Goal: Task Accomplishment & Management: Manage account settings

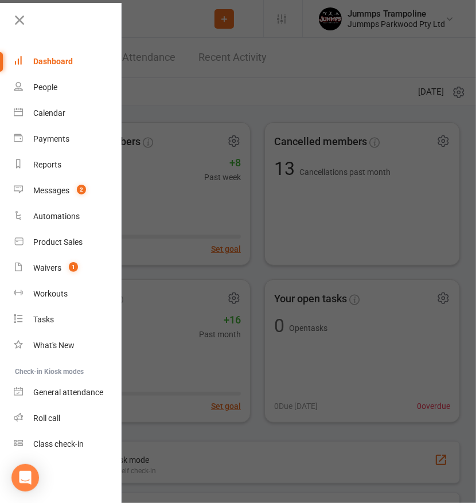
click at [242, 102] on div at bounding box center [238, 251] width 476 height 503
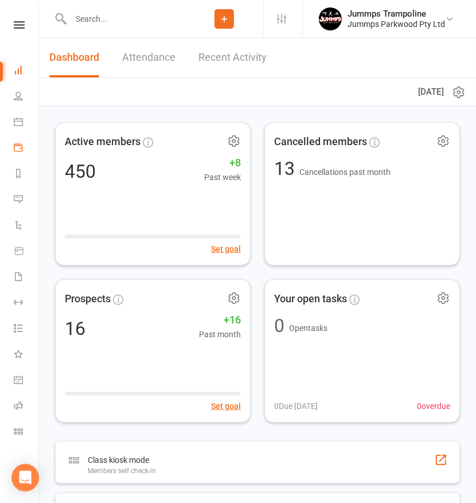
click at [25, 147] on link "Payments" at bounding box center [27, 149] width 26 height 26
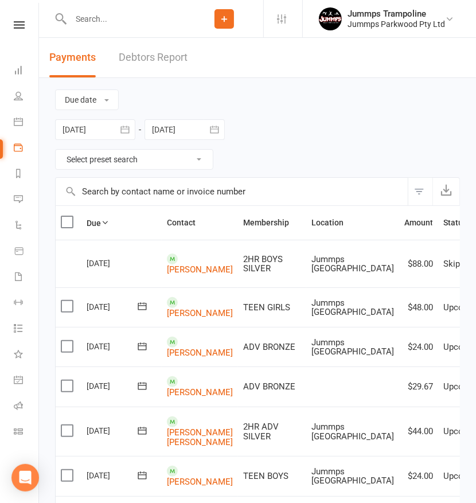
click at [145, 13] on input "text" at bounding box center [126, 19] width 118 height 16
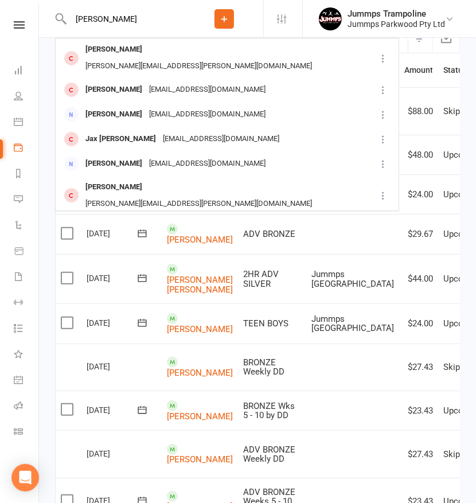
click at [139, 14] on input "[PERSON_NAME]" at bounding box center [126, 19] width 118 height 16
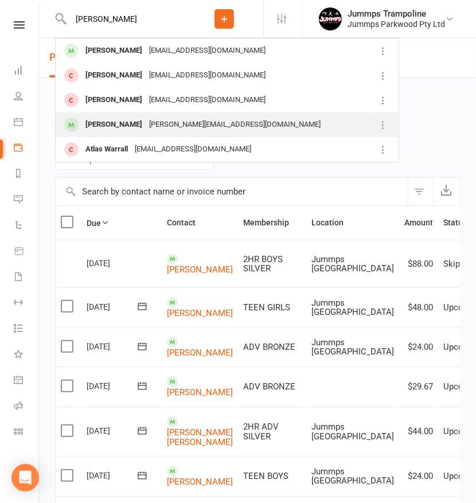
type input "[PERSON_NAME]"
click at [220, 131] on div "[PERSON_NAME][EMAIL_ADDRESS][DOMAIN_NAME]" at bounding box center [235, 124] width 178 height 17
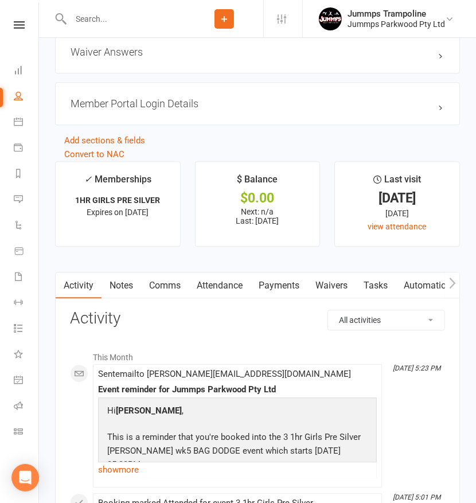
scroll to position [1224, 0]
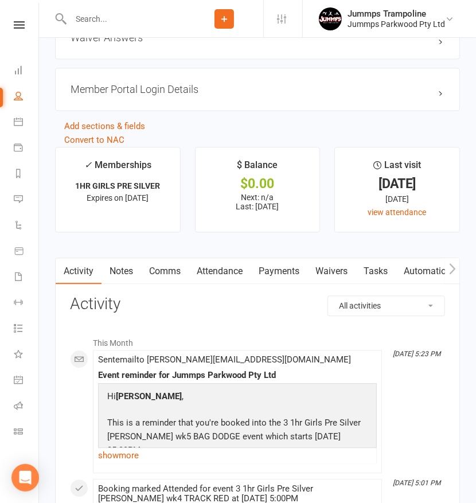
click at [233, 268] on link "Attendance" at bounding box center [220, 271] width 62 height 26
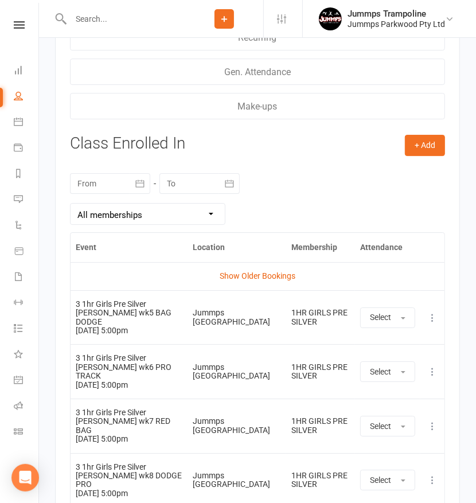
scroll to position [1913, 0]
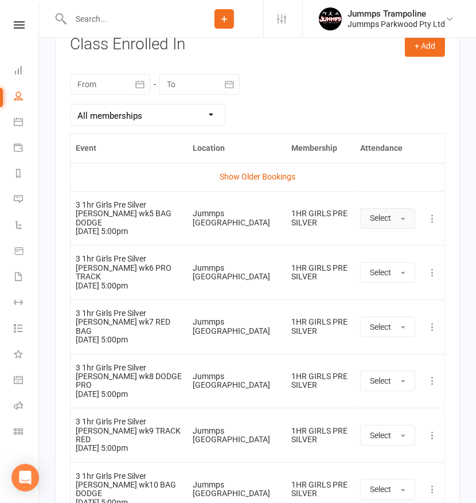
click at [380, 213] on span "Select" at bounding box center [380, 217] width 21 height 9
click at [386, 256] on link "Absent" at bounding box center [418, 267] width 114 height 23
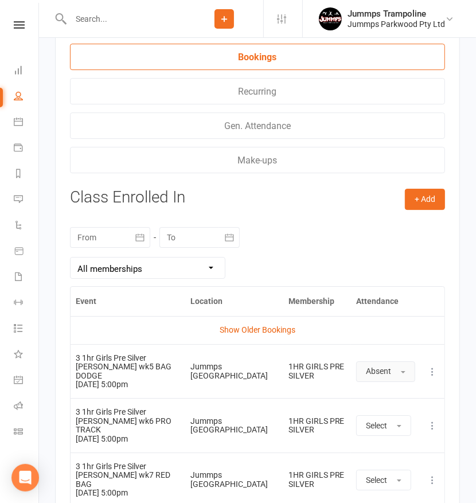
scroll to position [2023, 0]
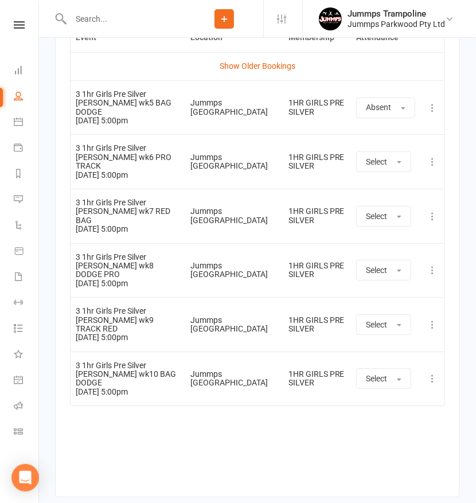
click at [302, 402] on div "Event Location Membership Attendance Show Older Bookings 3 1hr Girls Pre Silver…" at bounding box center [257, 250] width 375 height 457
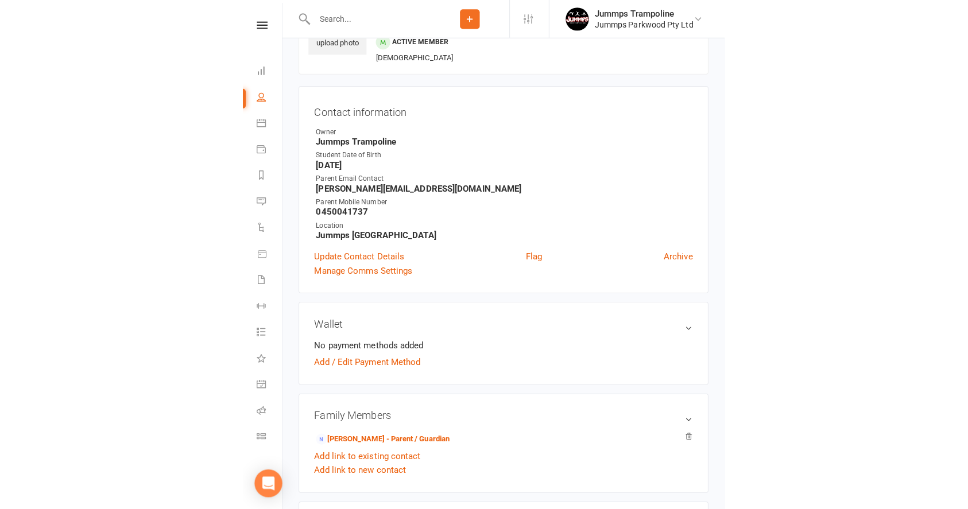
scroll to position [0, 0]
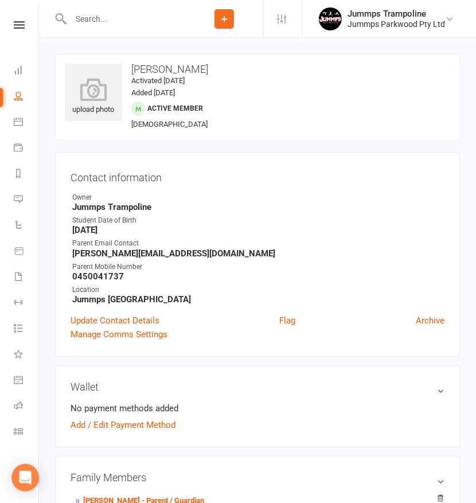
click at [300, 166] on div "Contact information Owner Jummps Trampoline Student Date of Birth [DEMOGRAPHIC_…" at bounding box center [257, 254] width 405 height 205
click at [303, 156] on div "Contact information Owner Jummps Trampoline Student Date of Birth [DEMOGRAPHIC_…" at bounding box center [257, 254] width 405 height 205
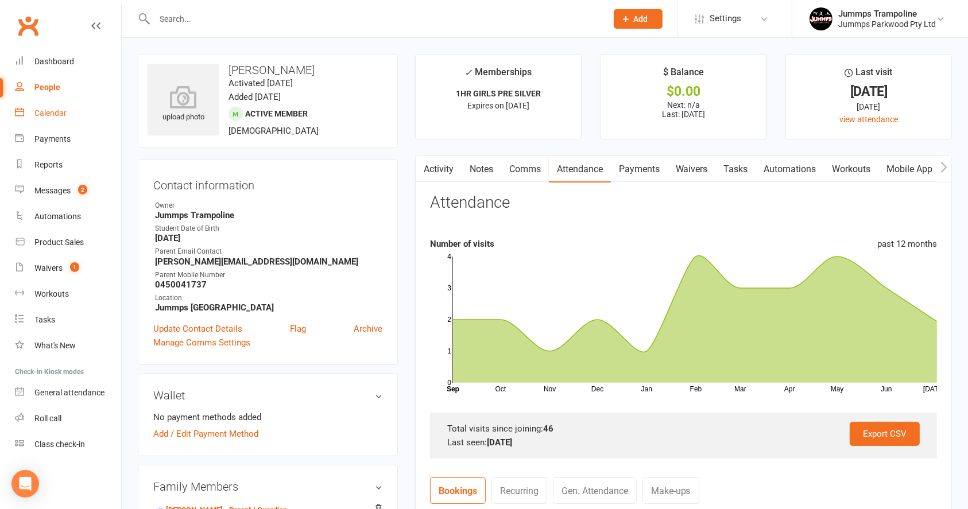
click at [69, 116] on link "Calendar" at bounding box center [68, 113] width 106 height 26
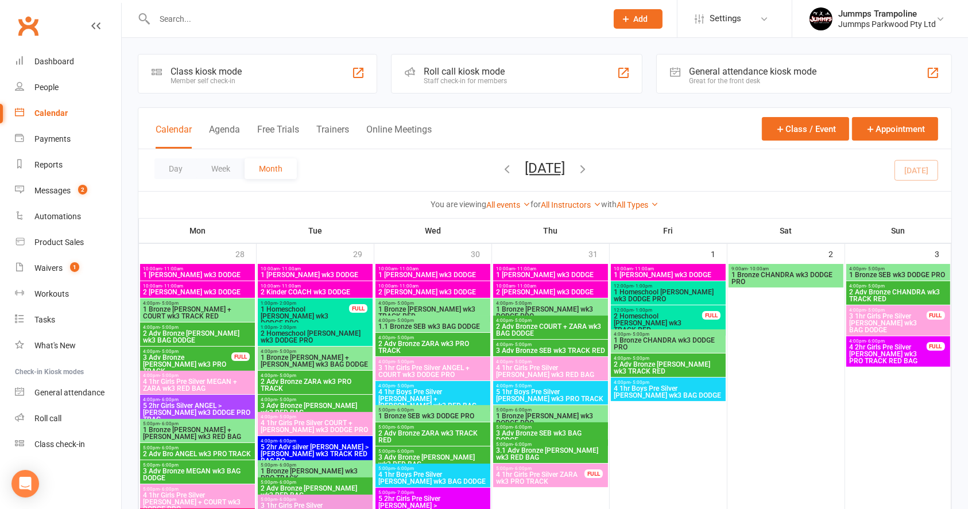
click at [662, 339] on span "1 Bronze CHANDRA wk3 DODGE PRO" at bounding box center [668, 344] width 110 height 14
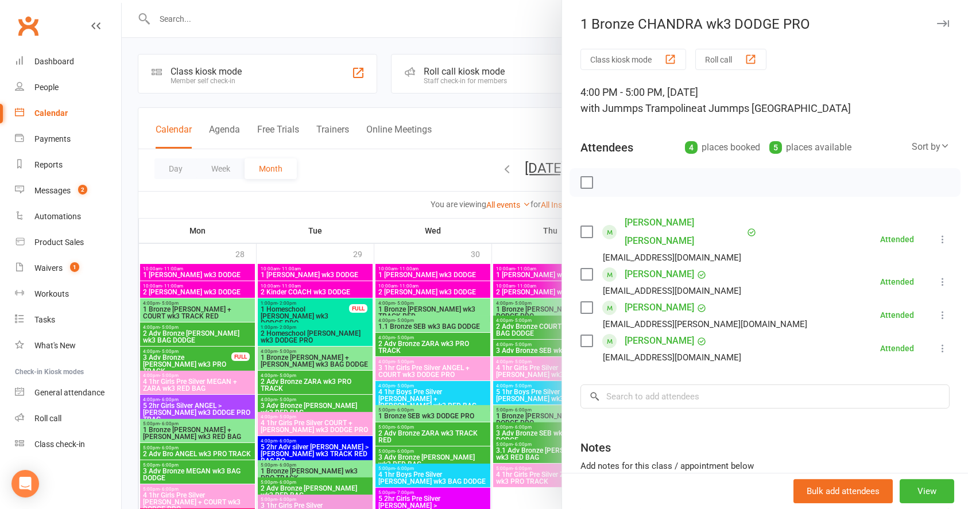
click at [476, 125] on div at bounding box center [545, 254] width 846 height 509
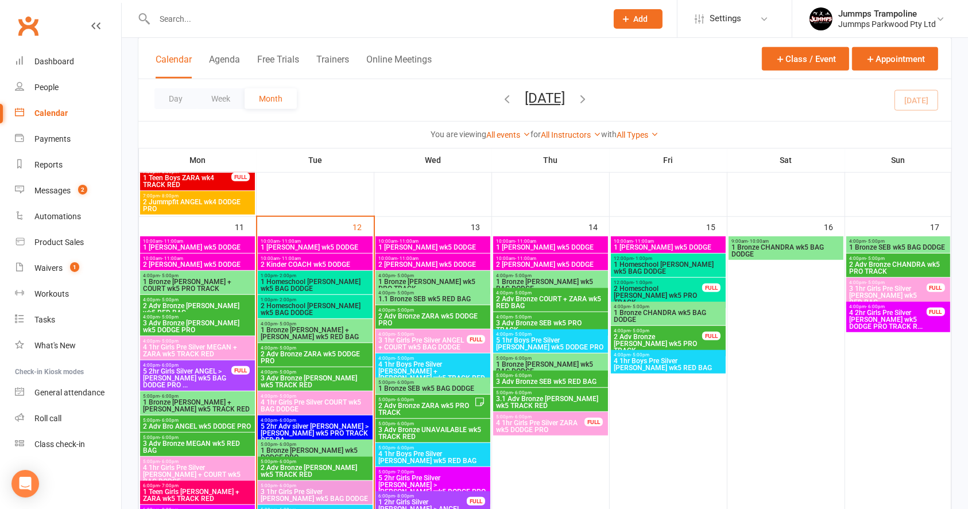
scroll to position [1224, 0]
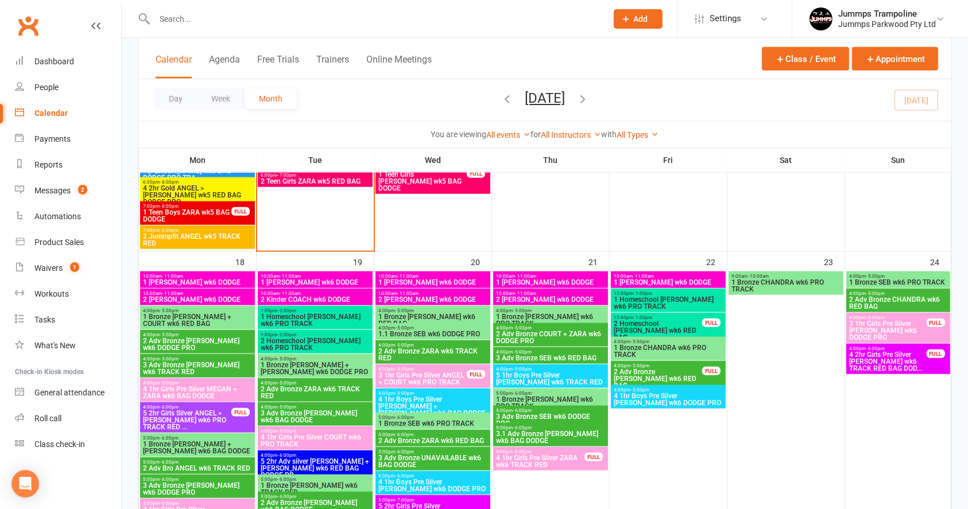
click at [698, 347] on span "1 Bronze CHANDRA wk6 PRO TRACK" at bounding box center [668, 351] width 110 height 14
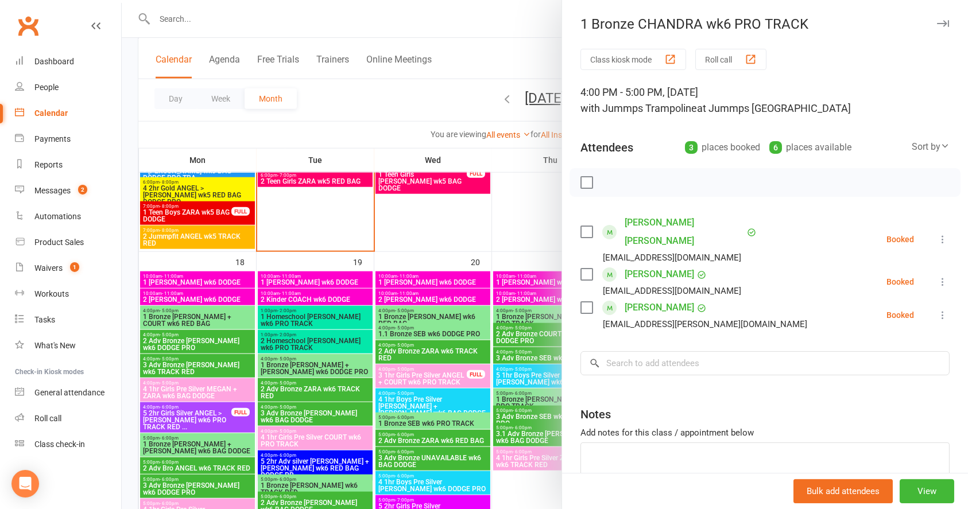
click at [441, 87] on div at bounding box center [545, 254] width 846 height 509
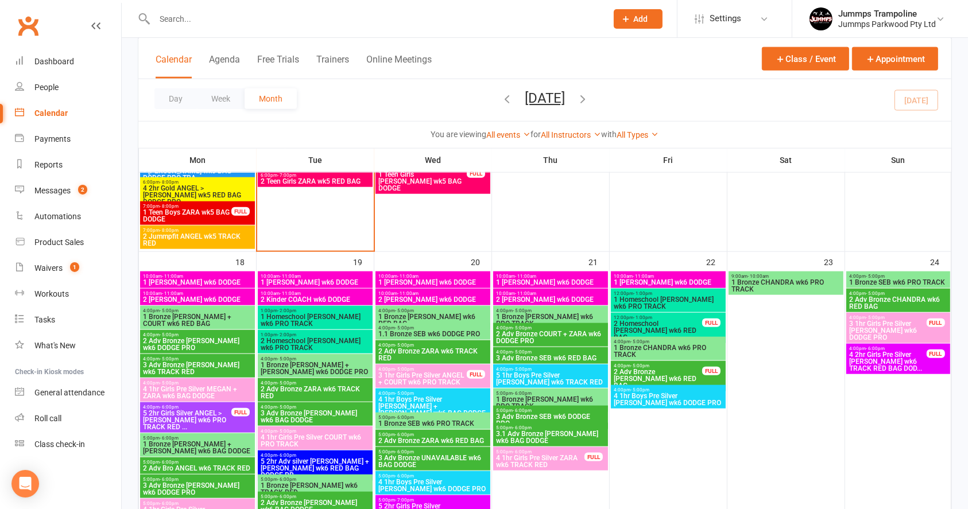
click at [459, 331] on span "1.1 Bronze SEB wk6 DODGE PRO" at bounding box center [433, 334] width 110 height 7
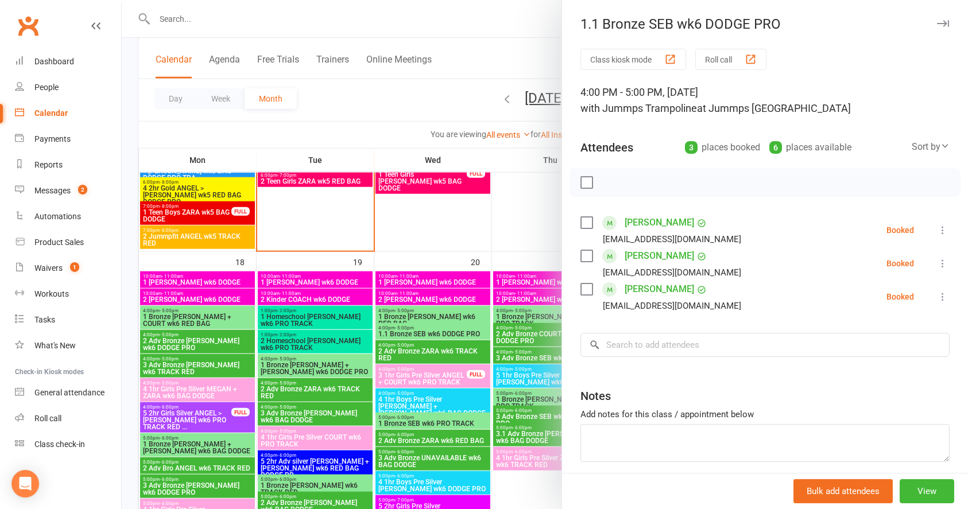
click at [430, 104] on div at bounding box center [545, 254] width 846 height 509
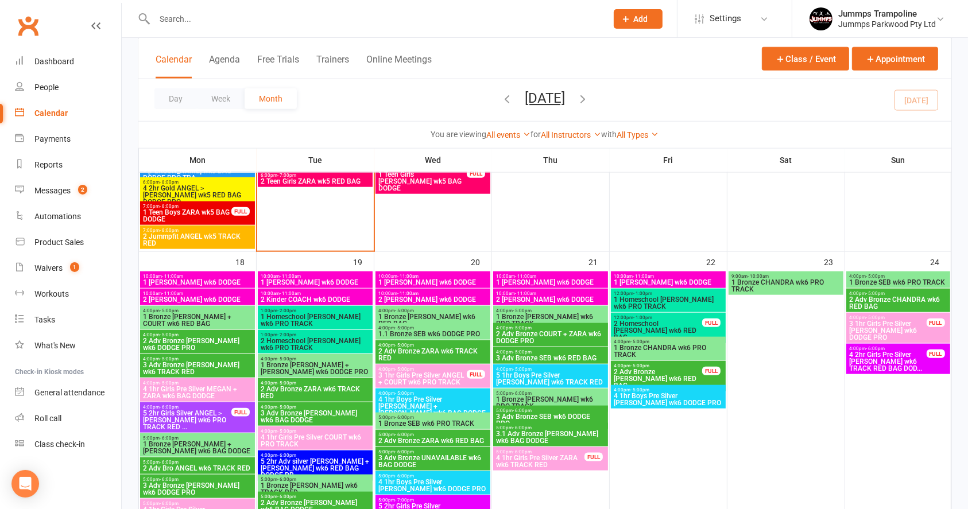
click at [677, 344] on span "1 Bronze CHANDRA wk6 PRO TRACK" at bounding box center [668, 351] width 110 height 14
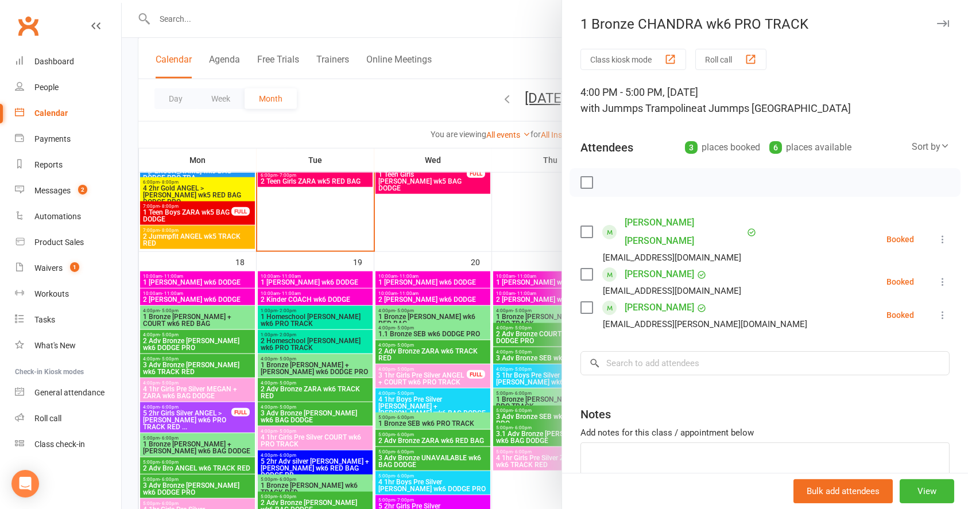
click at [448, 112] on div at bounding box center [545, 254] width 846 height 509
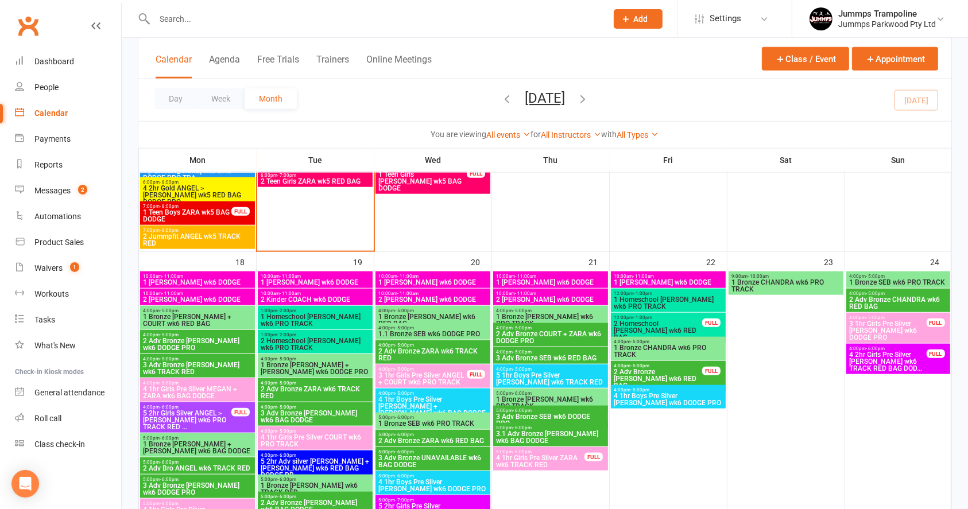
click at [797, 292] on span "1 Bronze CHANDRA wk6 PRO TRACK" at bounding box center [786, 286] width 110 height 14
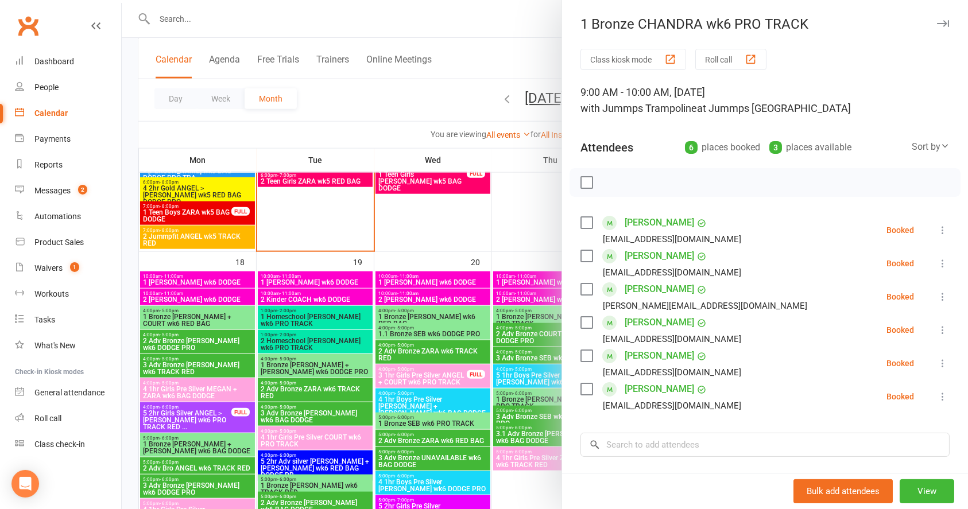
click at [459, 78] on div at bounding box center [545, 254] width 846 height 509
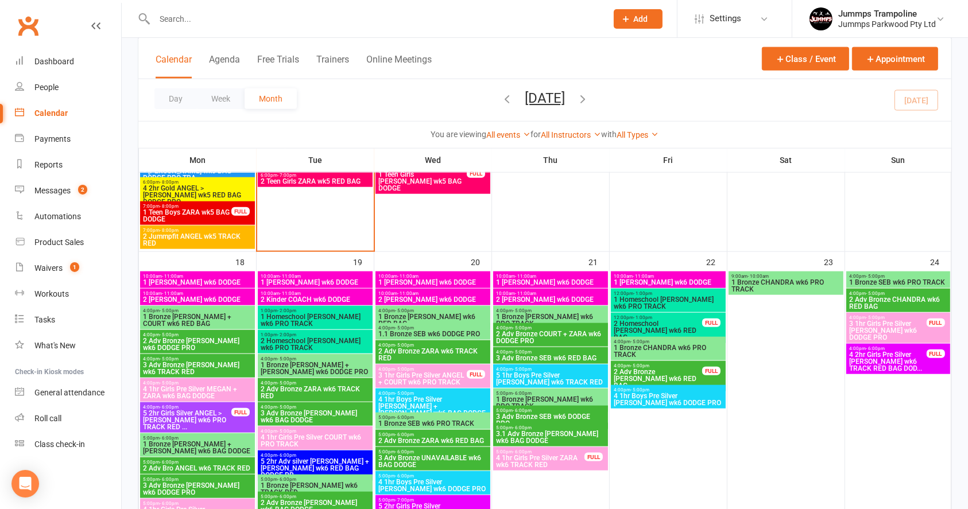
click at [910, 279] on span "1 Bronze SEB wk6 PRO TRACK" at bounding box center [897, 282] width 99 height 7
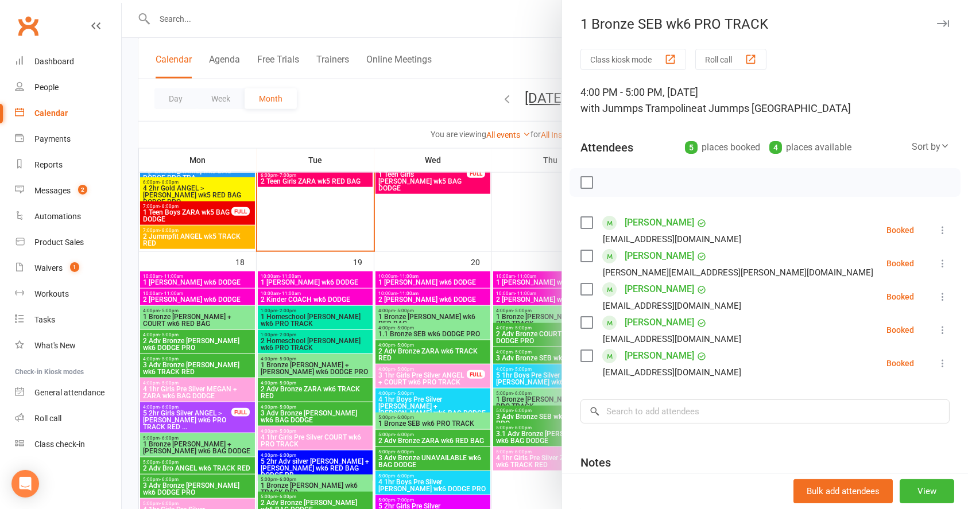
click at [446, 117] on div at bounding box center [545, 254] width 846 height 509
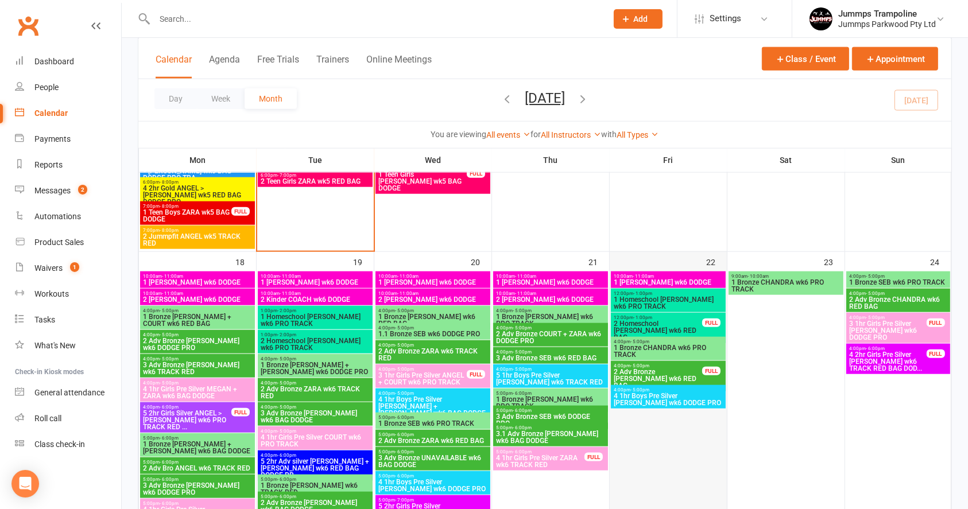
scroll to position [1377, 0]
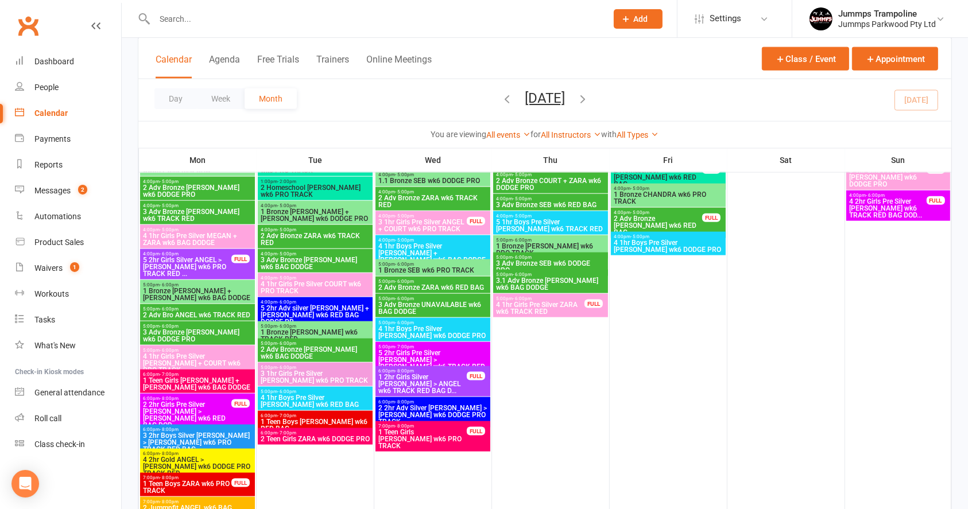
click at [569, 243] on span "1 Bronze [PERSON_NAME] wk6 PRO TRACK" at bounding box center [550, 250] width 110 height 14
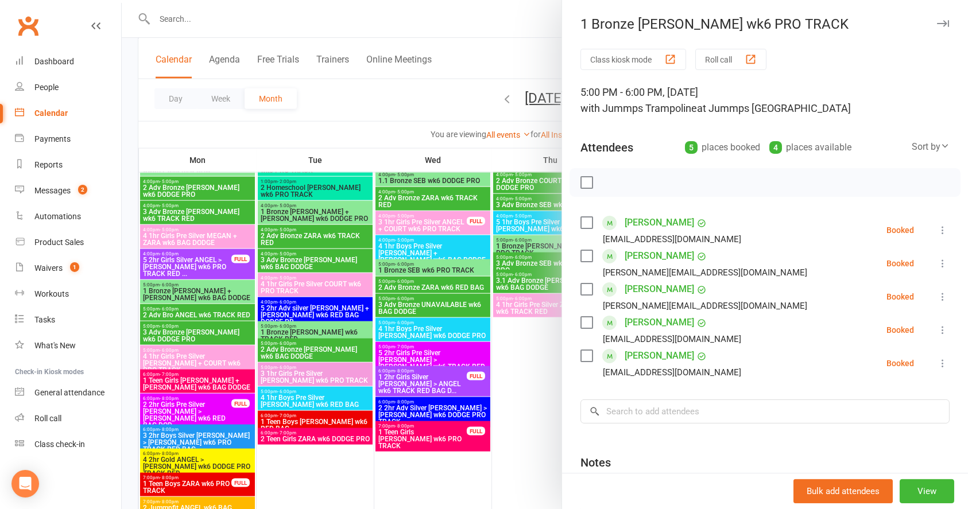
click at [459, 100] on div at bounding box center [545, 254] width 846 height 509
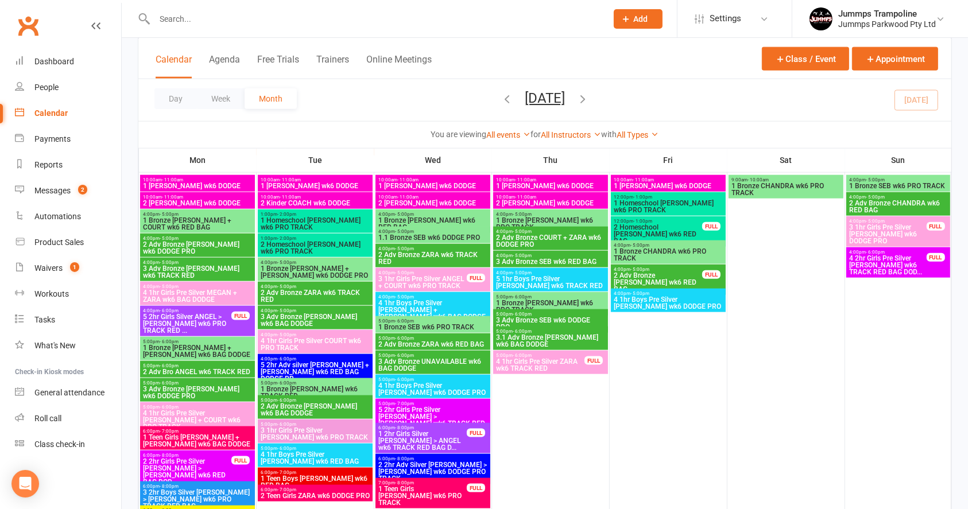
scroll to position [1300, 0]
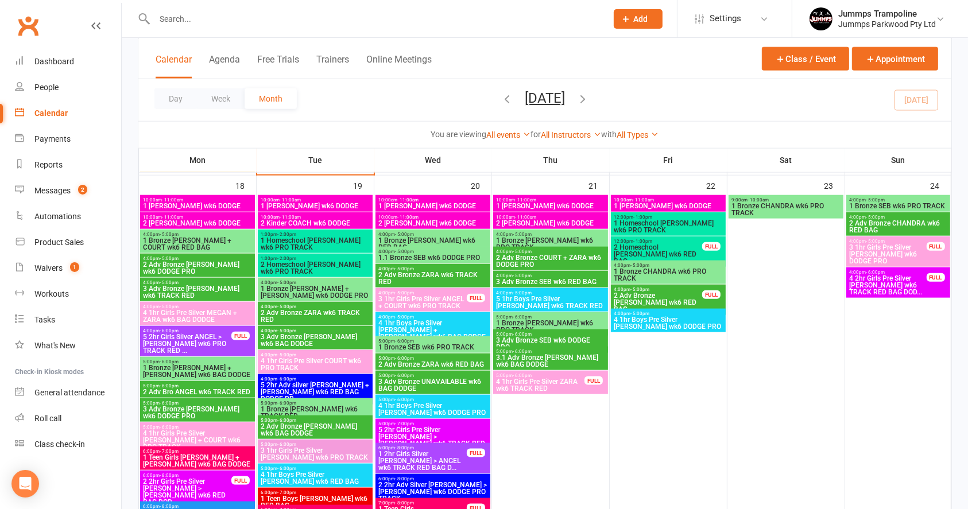
click at [543, 241] on span "1 Bronze [PERSON_NAME] wk6 PRO TRACK" at bounding box center [550, 244] width 110 height 14
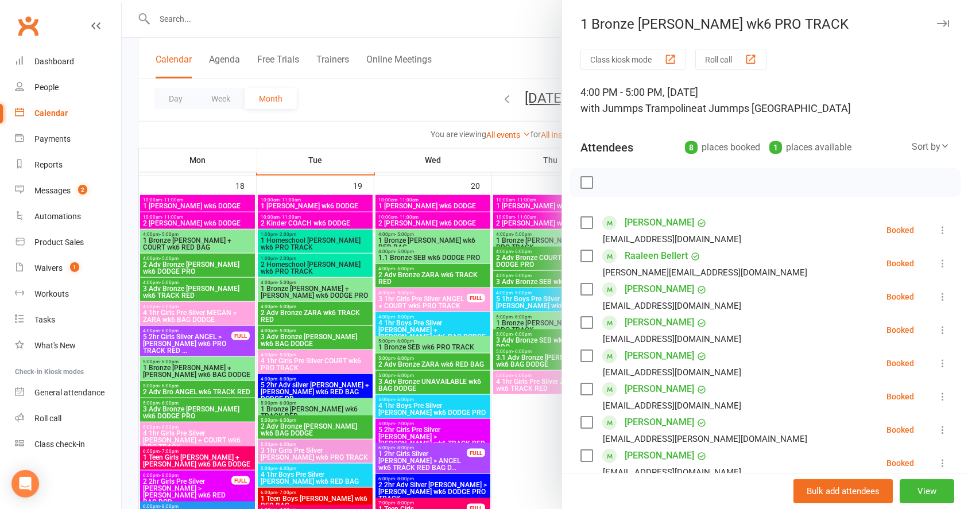
click at [406, 98] on div at bounding box center [545, 254] width 846 height 509
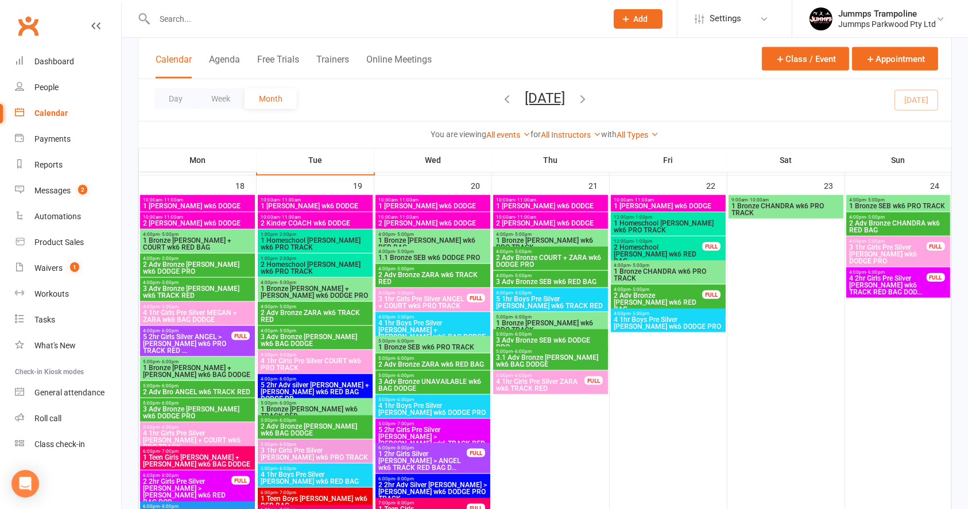
click at [467, 347] on span "1 Bronze SEB wk6 PRO TRACK" at bounding box center [433, 347] width 110 height 7
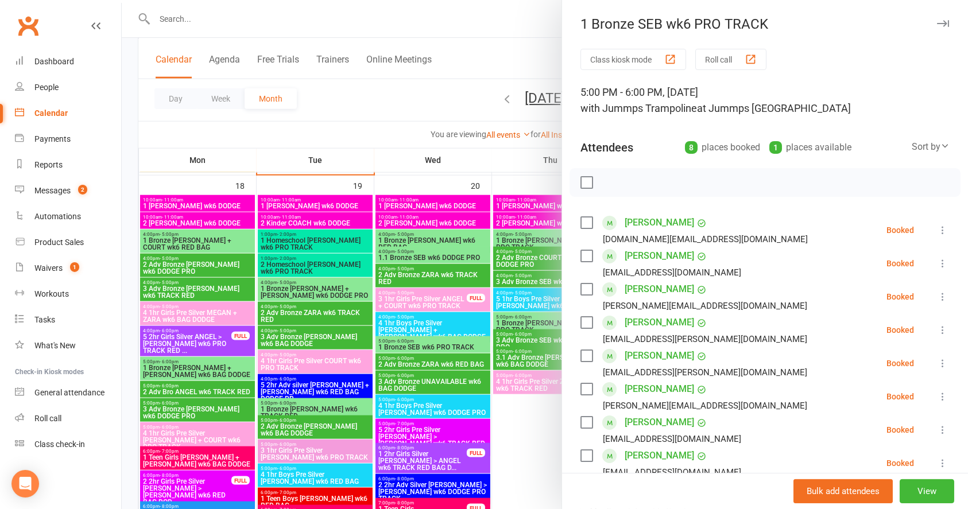
click at [392, 111] on div at bounding box center [545, 254] width 846 height 509
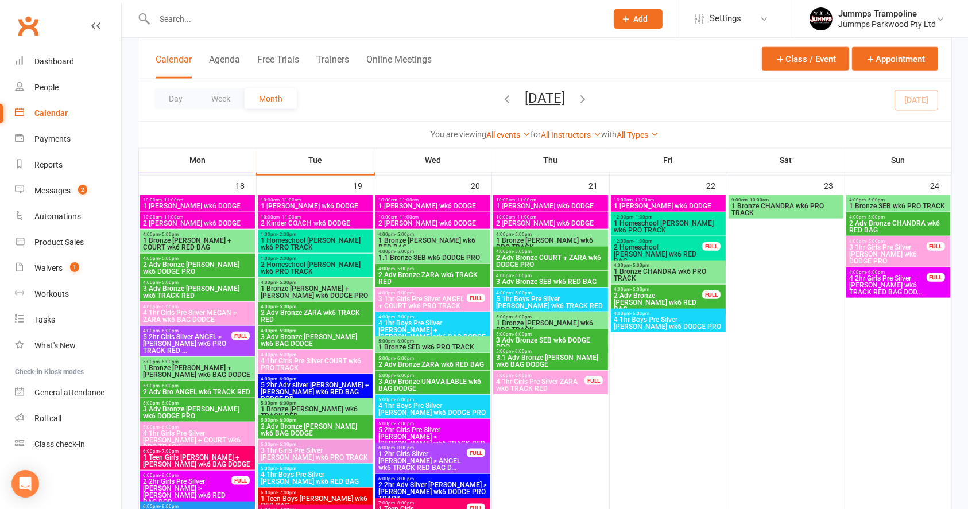
click at [451, 238] on span "1 Bronze [PERSON_NAME] wk6 RED BAG" at bounding box center [433, 244] width 110 height 14
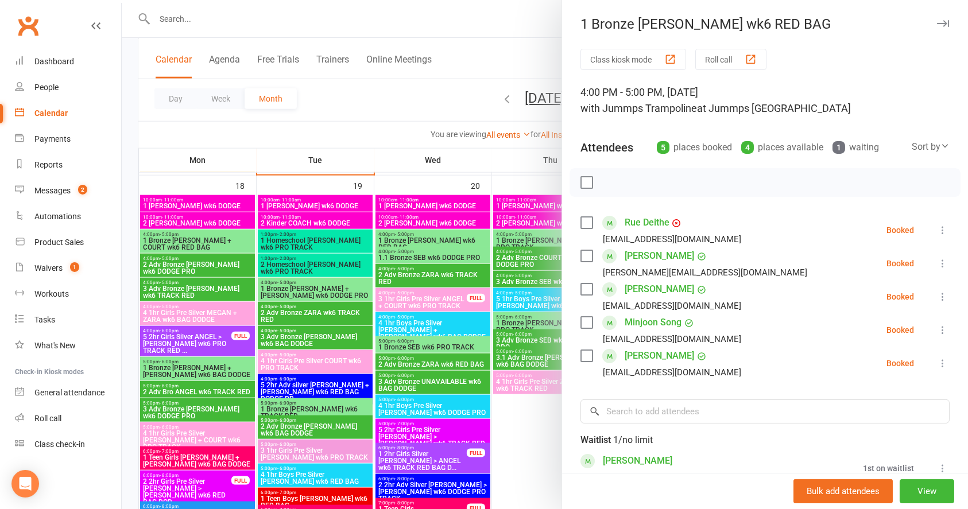
click at [399, 102] on div at bounding box center [545, 254] width 846 height 509
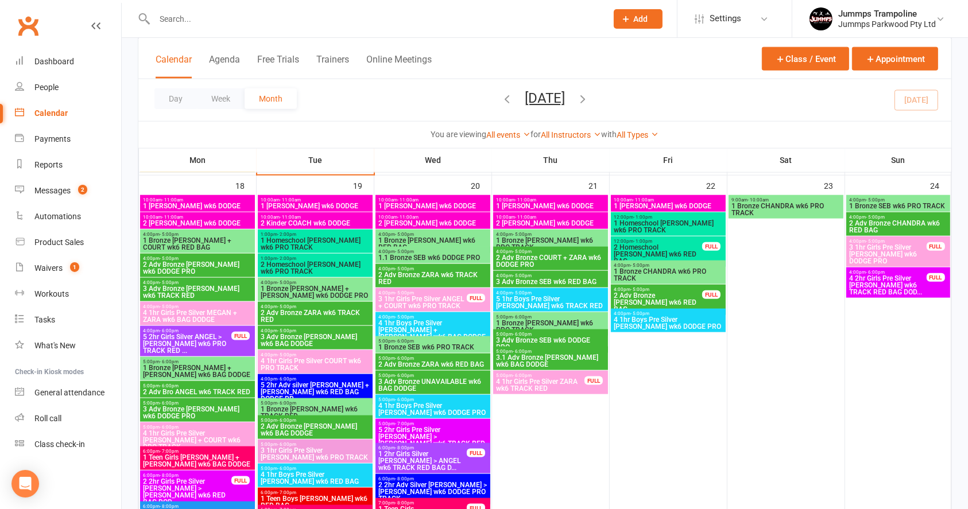
click at [453, 341] on span "5:00pm - 6:00pm" at bounding box center [433, 341] width 110 height 5
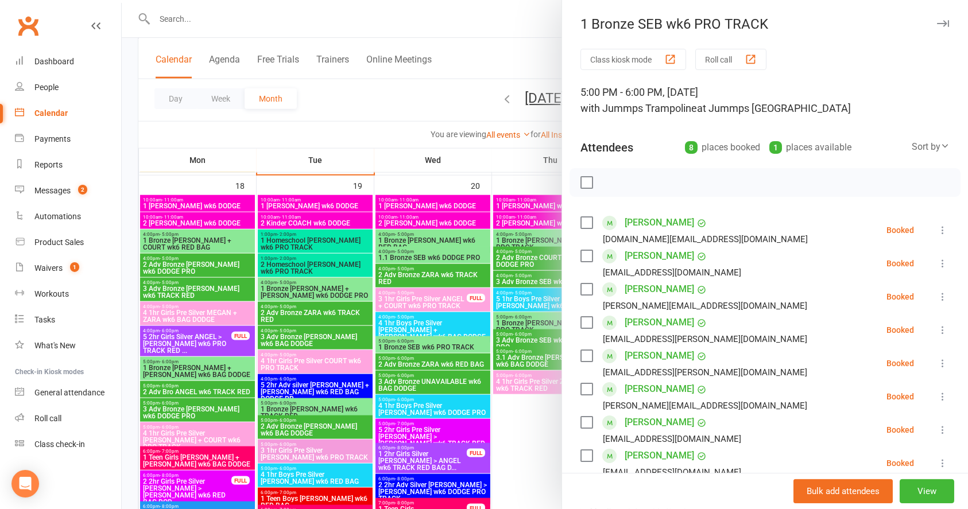
click at [421, 103] on div at bounding box center [545, 254] width 846 height 509
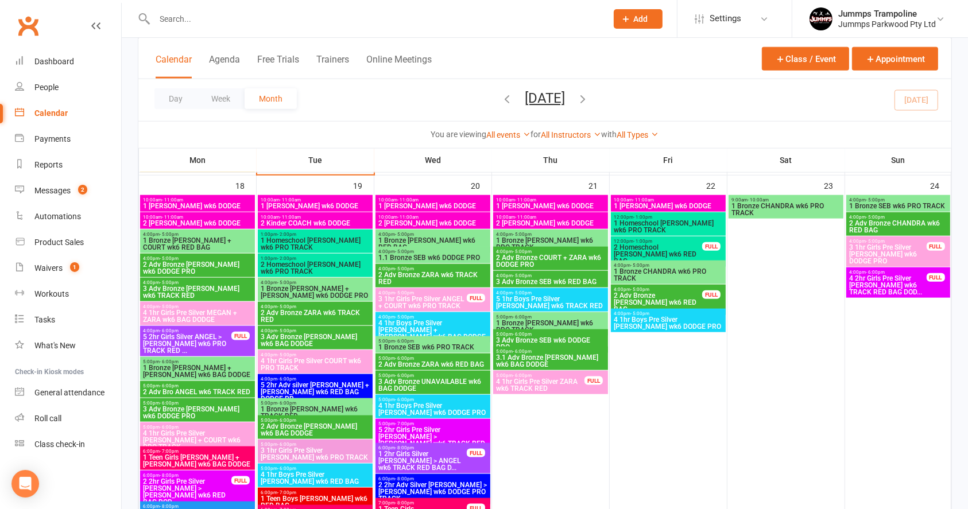
click at [457, 254] on span "1.1 Bronze SEB wk6 DODGE PRO" at bounding box center [433, 257] width 110 height 7
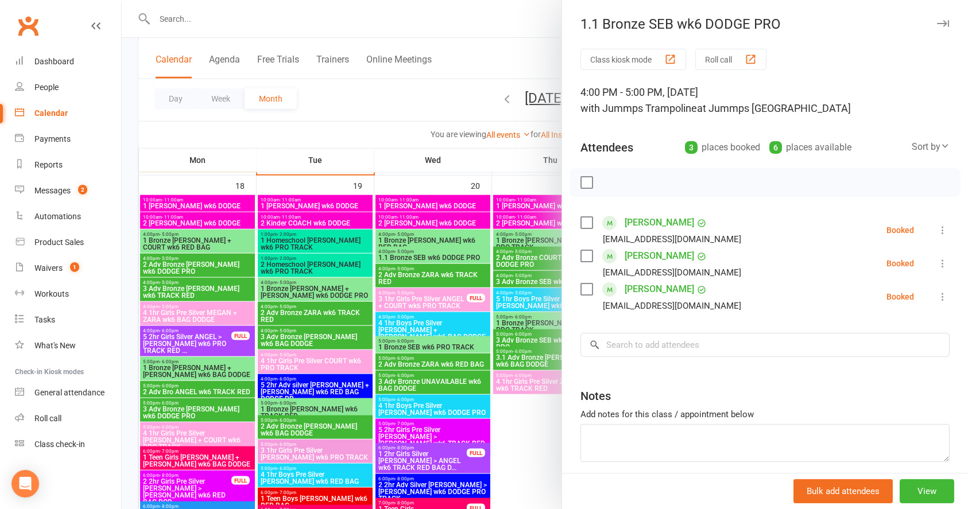
click at [436, 236] on div at bounding box center [545, 254] width 846 height 509
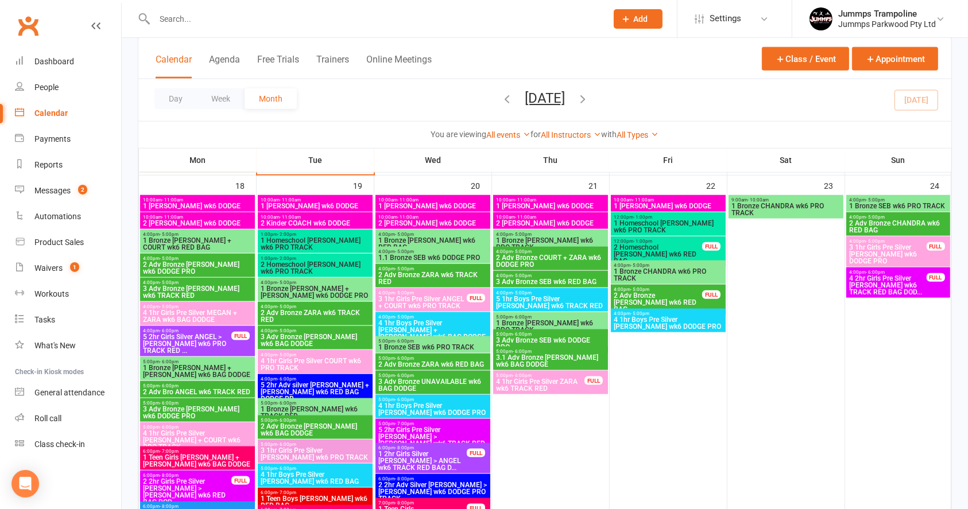
click at [436, 234] on span "4:00pm - 5:00pm" at bounding box center [433, 234] width 110 height 5
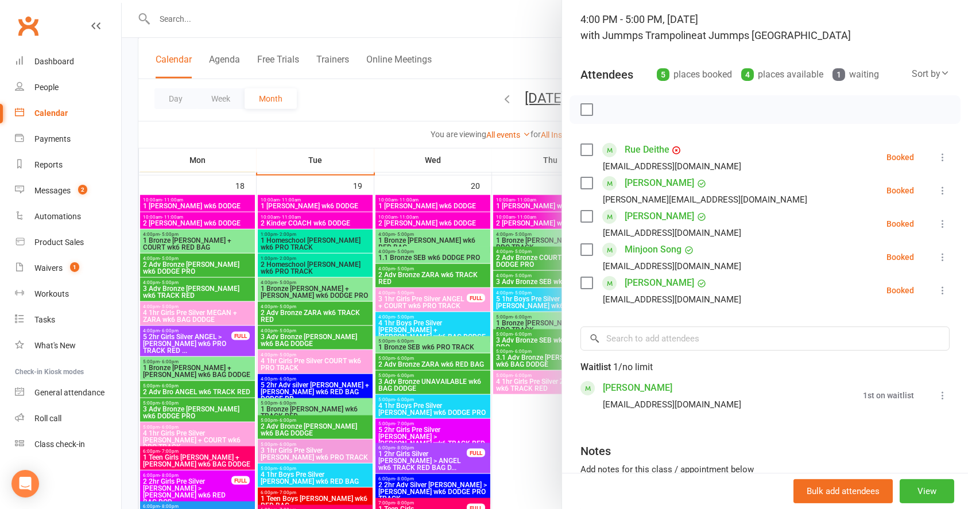
scroll to position [0, 0]
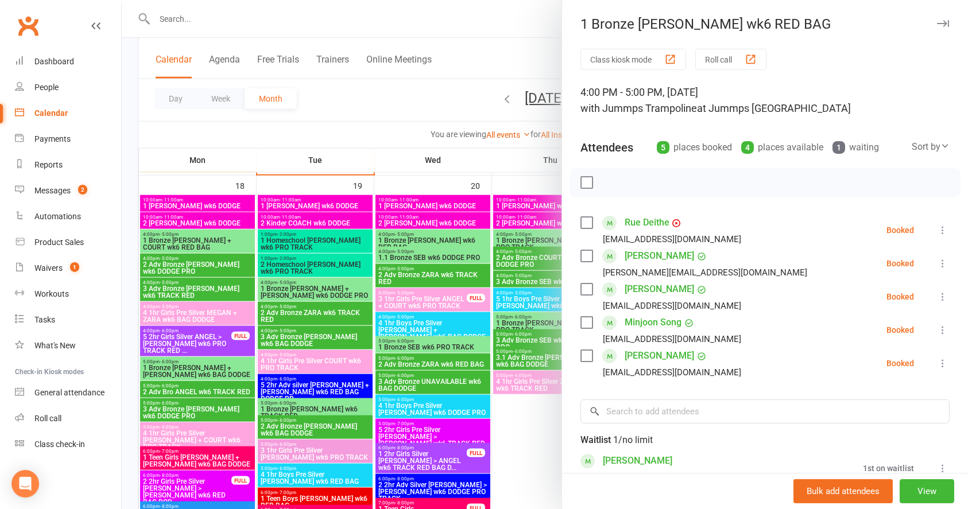
click at [436, 108] on div at bounding box center [545, 254] width 846 height 509
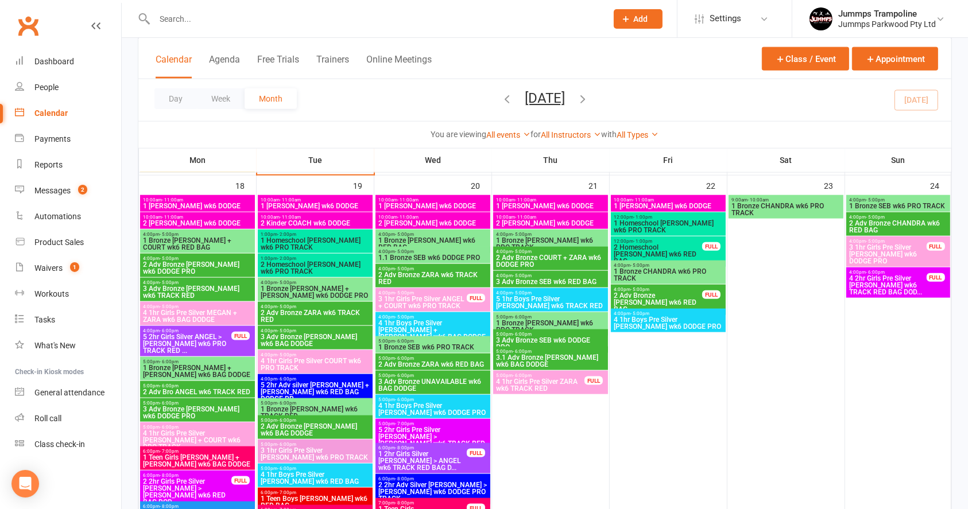
click at [578, 237] on span "1 Bronze [PERSON_NAME] wk6 PRO TRACK" at bounding box center [550, 244] width 110 height 14
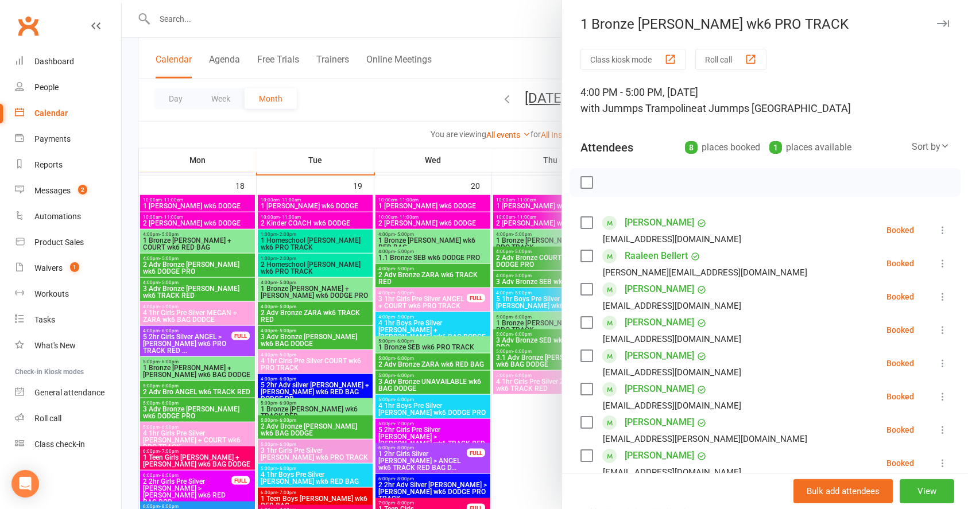
click at [445, 122] on div at bounding box center [545, 254] width 846 height 509
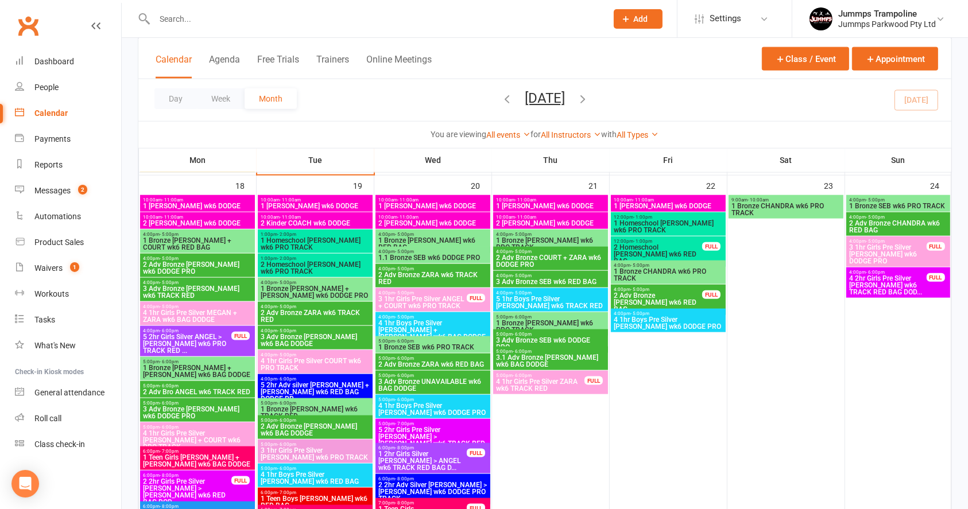
click at [585, 322] on span "1 Bronze [PERSON_NAME] wk6 PRO TRACK" at bounding box center [550, 327] width 110 height 14
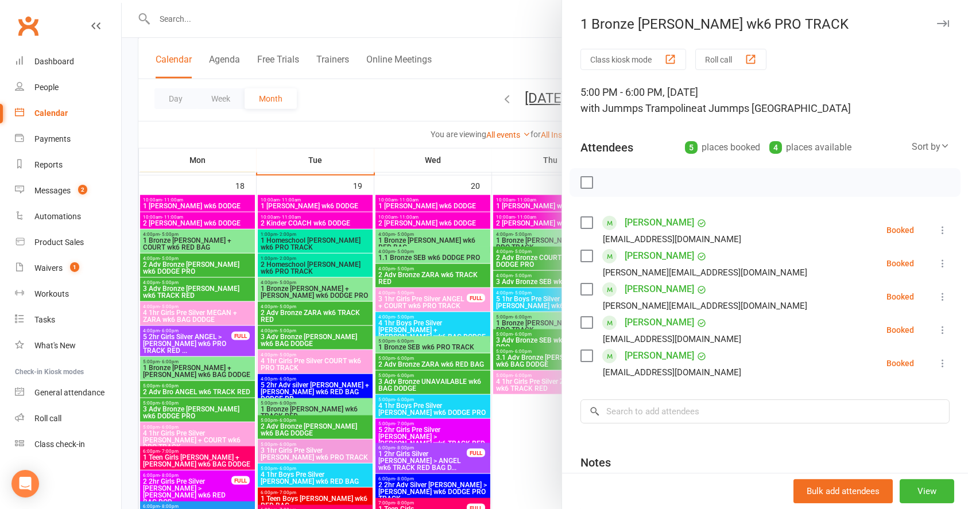
click at [413, 80] on div at bounding box center [545, 254] width 846 height 509
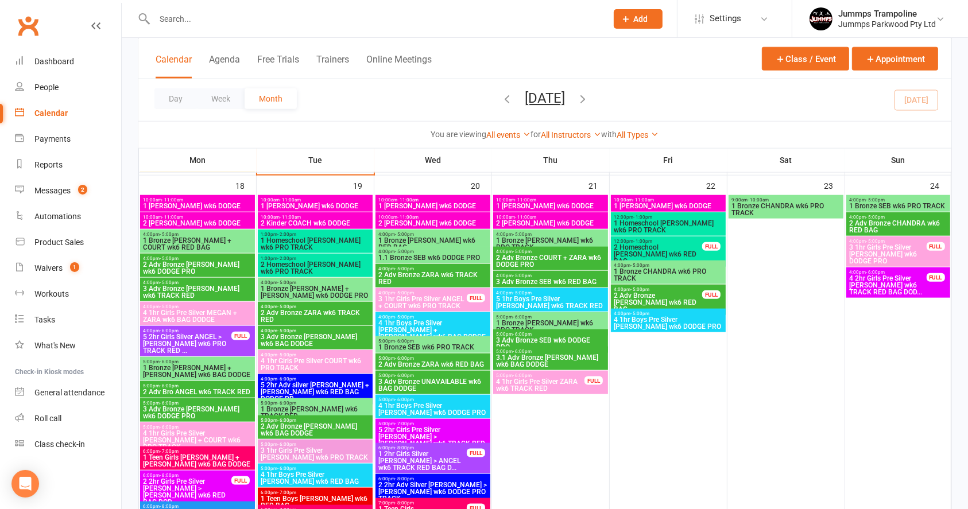
click at [799, 208] on span "1 Bronze CHANDRA wk6 PRO TRACK" at bounding box center [786, 210] width 110 height 14
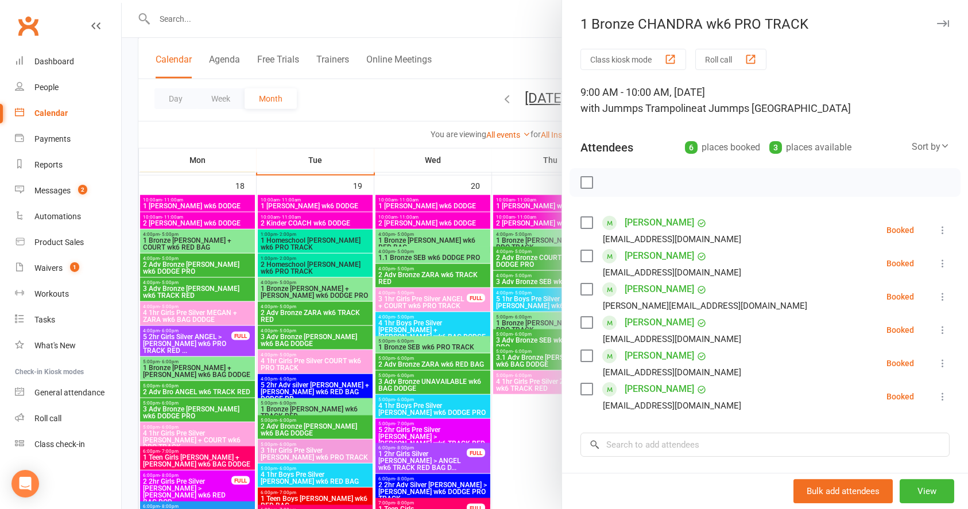
click at [448, 96] on div at bounding box center [545, 254] width 846 height 509
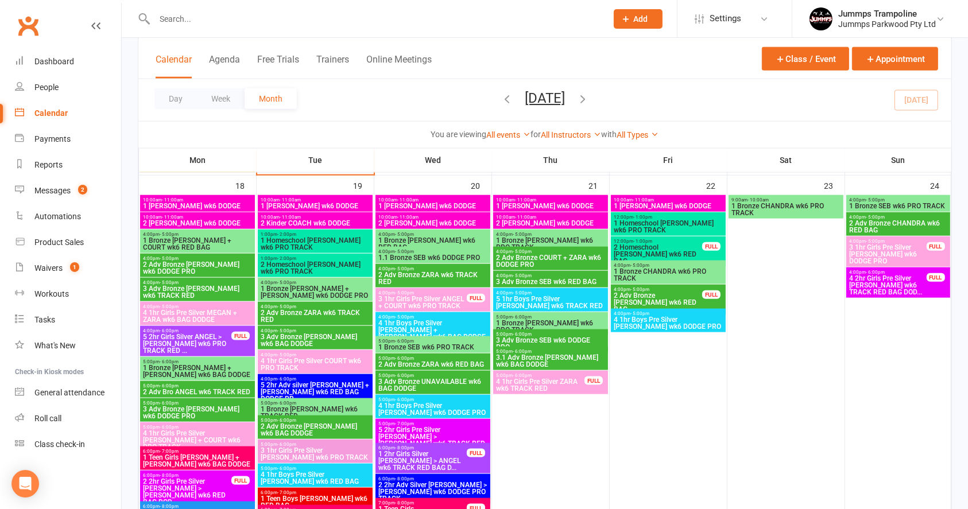
click at [900, 205] on span "1 Bronze SEB wk6 PRO TRACK" at bounding box center [897, 206] width 99 height 7
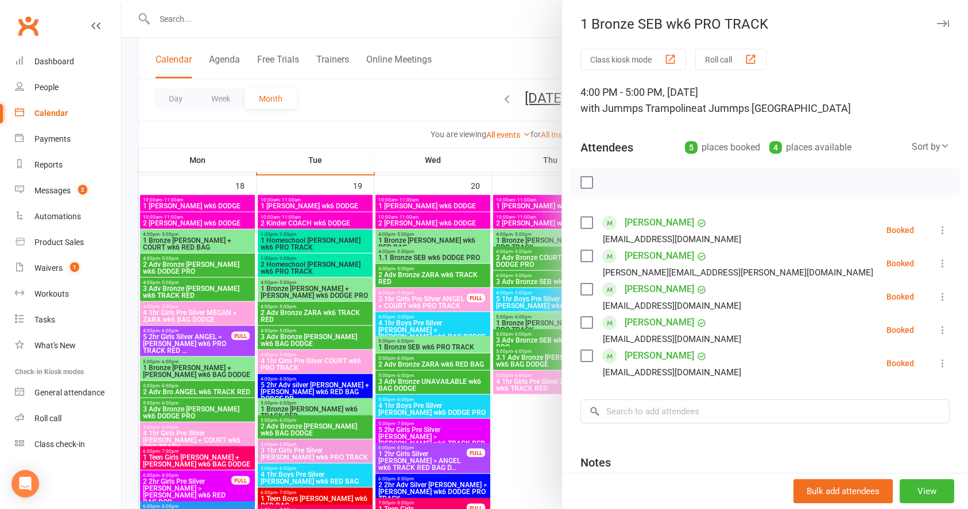
click at [404, 87] on div at bounding box center [545, 254] width 846 height 509
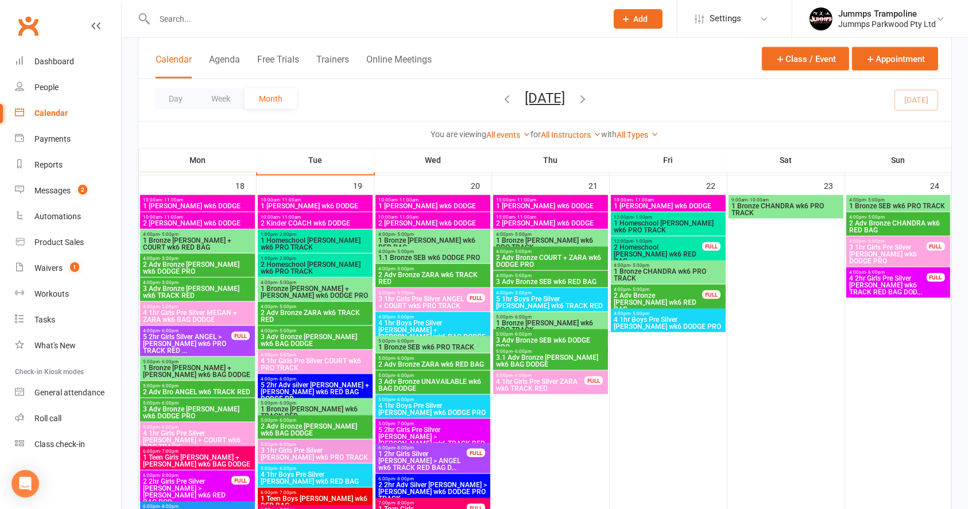
click at [223, 246] on span "1 Bronze [PERSON_NAME] + COURT wk6 RED BAG" at bounding box center [197, 244] width 110 height 14
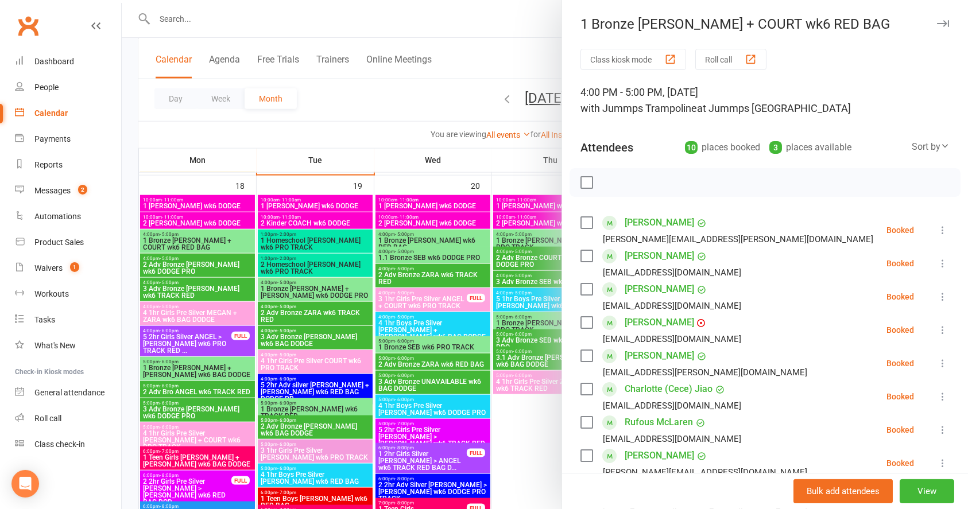
click at [200, 130] on div at bounding box center [545, 254] width 846 height 509
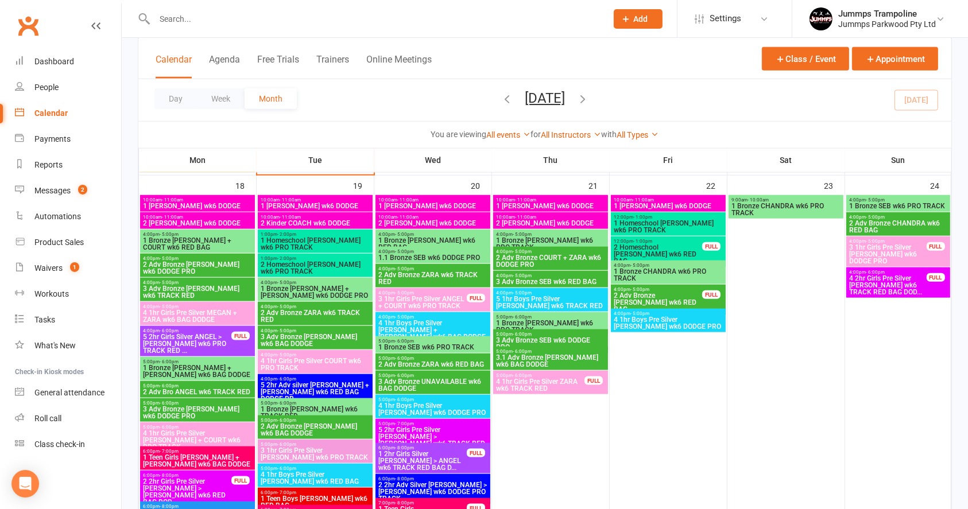
click at [211, 366] on span "1 Bronze [PERSON_NAME] + [PERSON_NAME] wk6 BAG DODGE" at bounding box center [197, 371] width 110 height 14
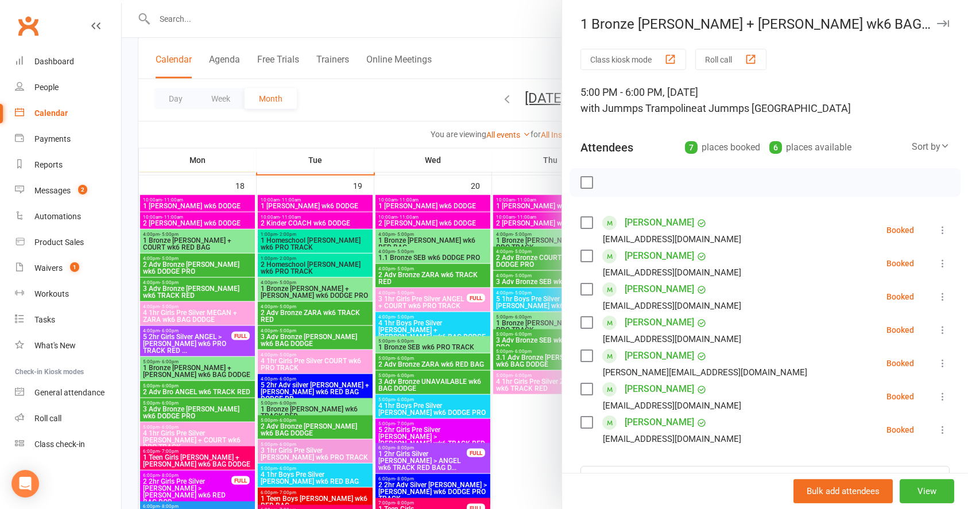
click at [325, 138] on div at bounding box center [545, 254] width 846 height 509
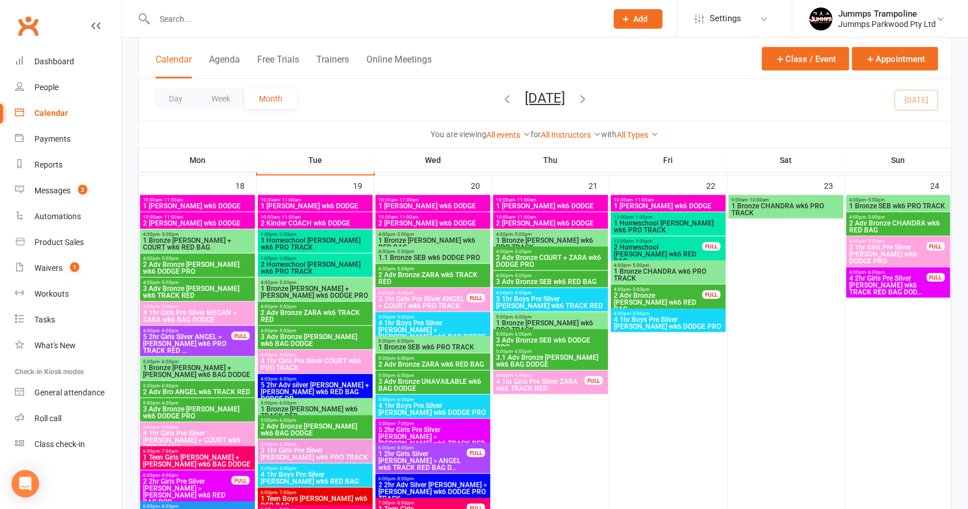
click at [694, 268] on span "1 Bronze CHANDRA wk6 PRO TRACK" at bounding box center [668, 275] width 110 height 14
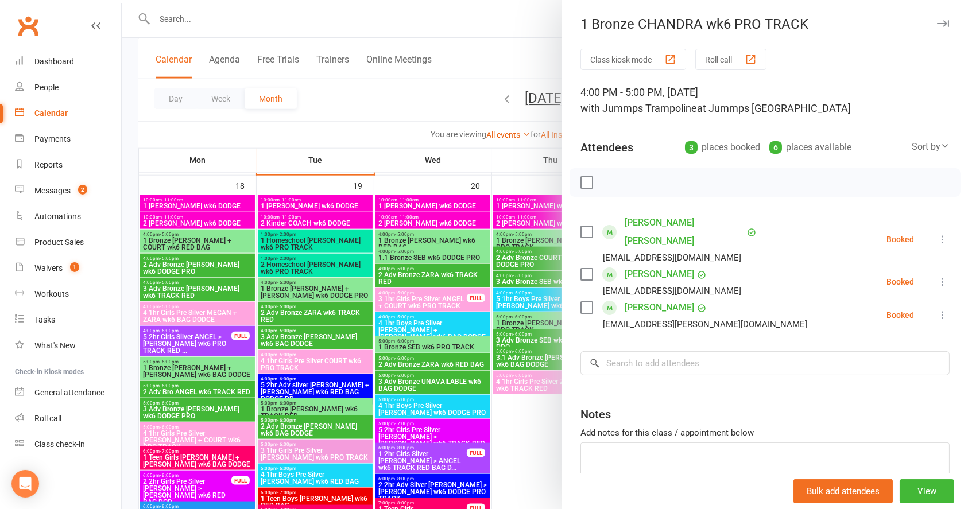
click at [433, 89] on div at bounding box center [545, 254] width 846 height 509
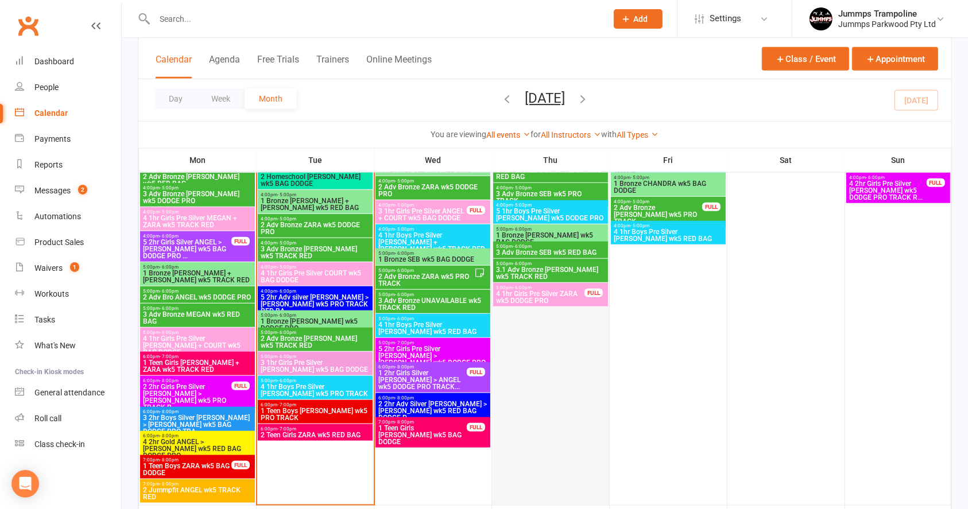
scroll to position [994, 0]
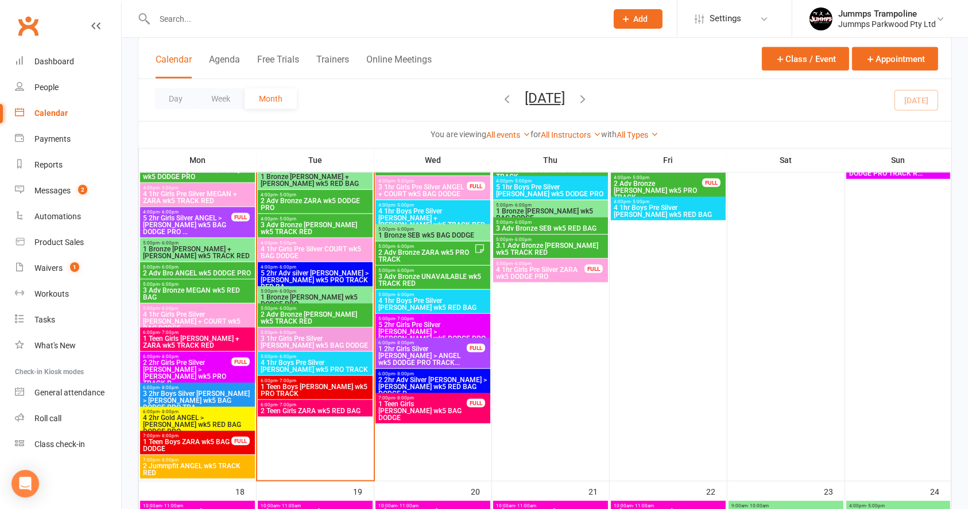
click at [248, 9] on div at bounding box center [368, 18] width 461 height 37
click at [249, 20] on input "text" at bounding box center [375, 19] width 448 height 16
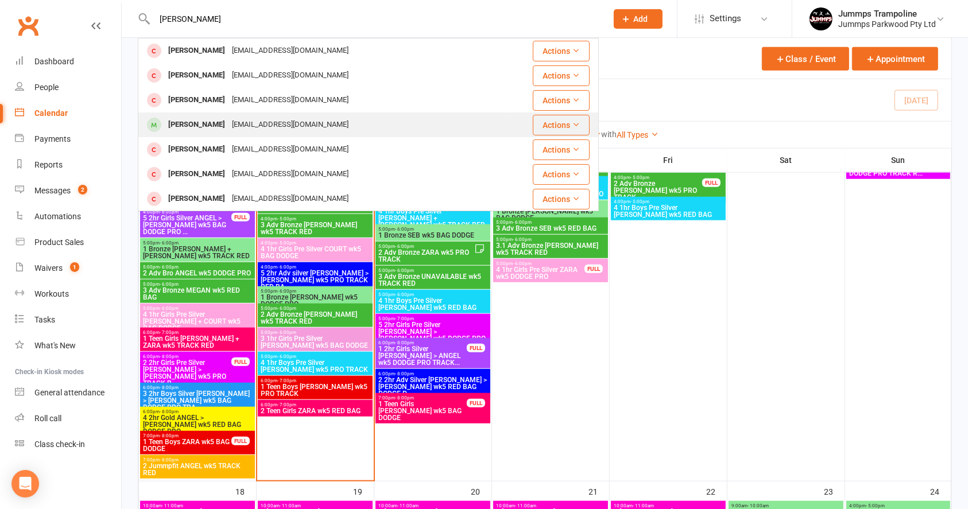
type input "[PERSON_NAME]"
click at [257, 131] on div "[EMAIL_ADDRESS][DOMAIN_NAME]" at bounding box center [289, 124] width 123 height 17
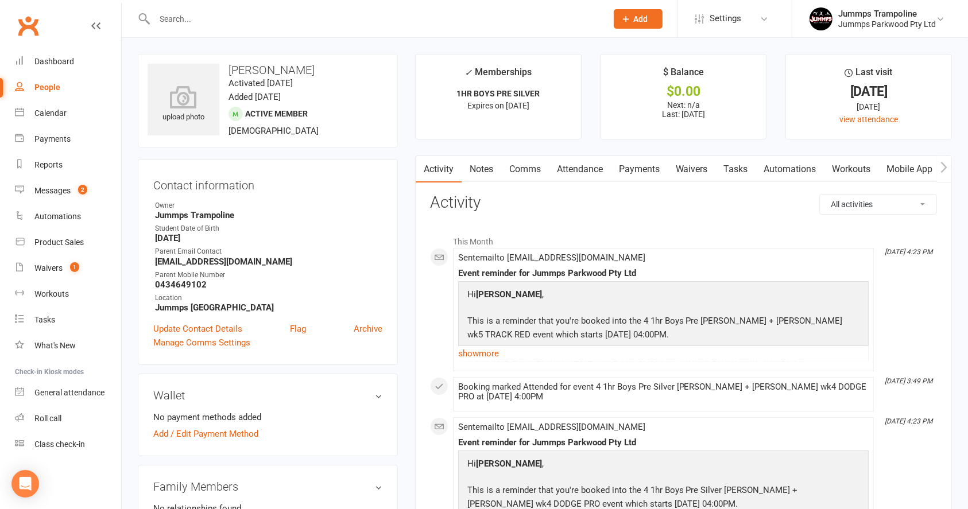
click at [587, 170] on link "Attendance" at bounding box center [580, 169] width 62 height 26
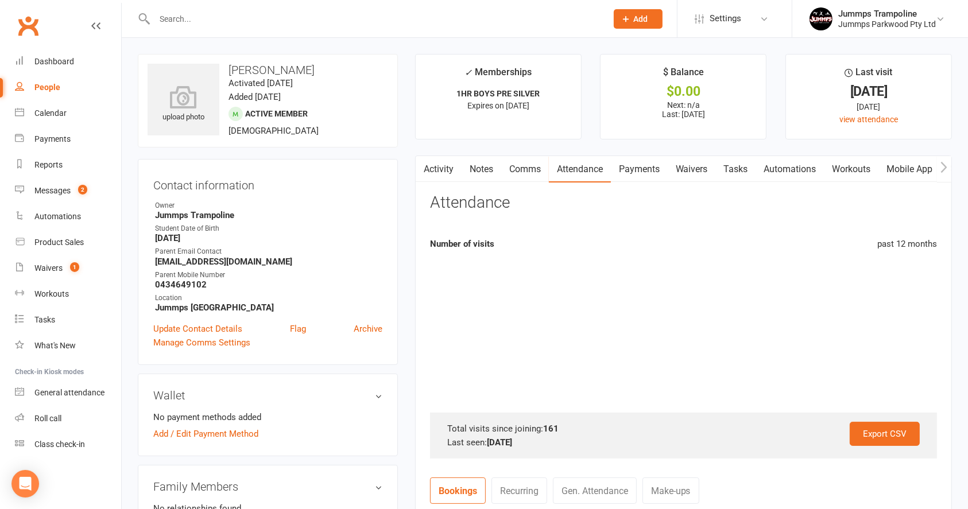
scroll to position [459, 0]
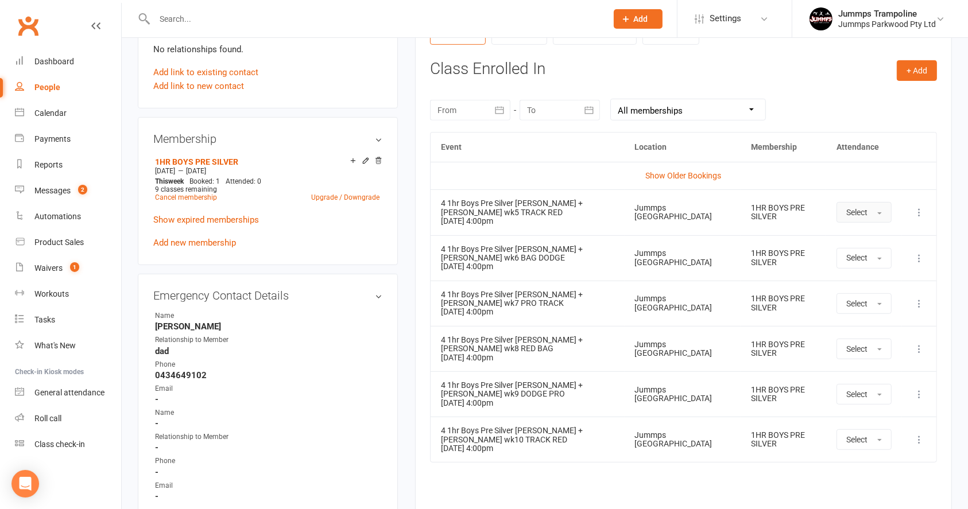
click at [876, 219] on button "Select" at bounding box center [863, 212] width 55 height 21
click at [858, 262] on span "Absent" at bounding box center [859, 261] width 27 height 10
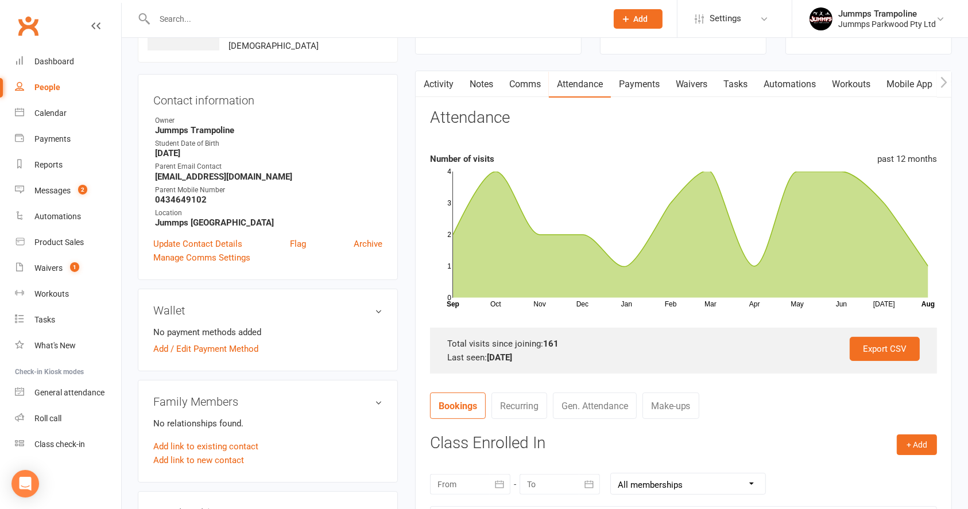
scroll to position [0, 0]
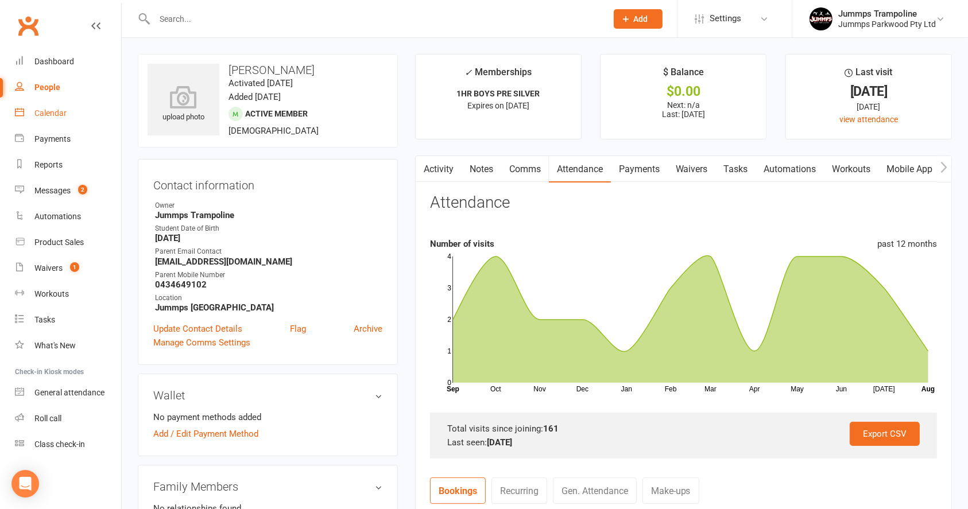
click at [64, 103] on link "Calendar" at bounding box center [68, 113] width 106 height 26
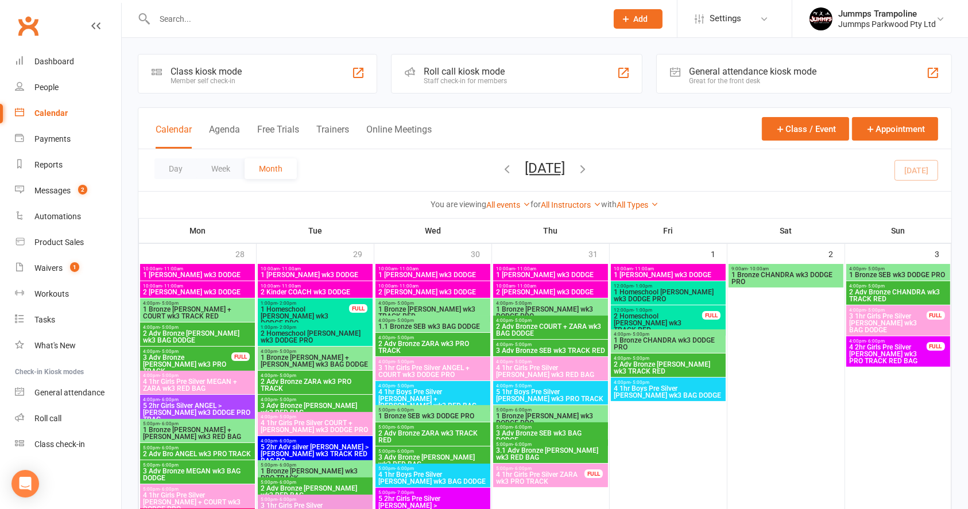
scroll to position [76, 0]
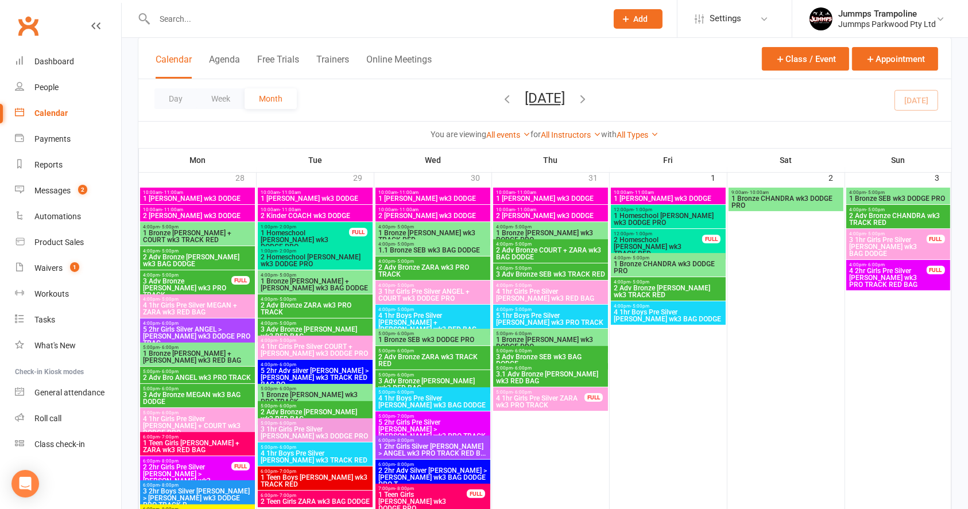
click at [346, 345] on span "4 1hr Girls Pre Silver COURT + [PERSON_NAME] wk3 DODGE PRO" at bounding box center [315, 350] width 110 height 14
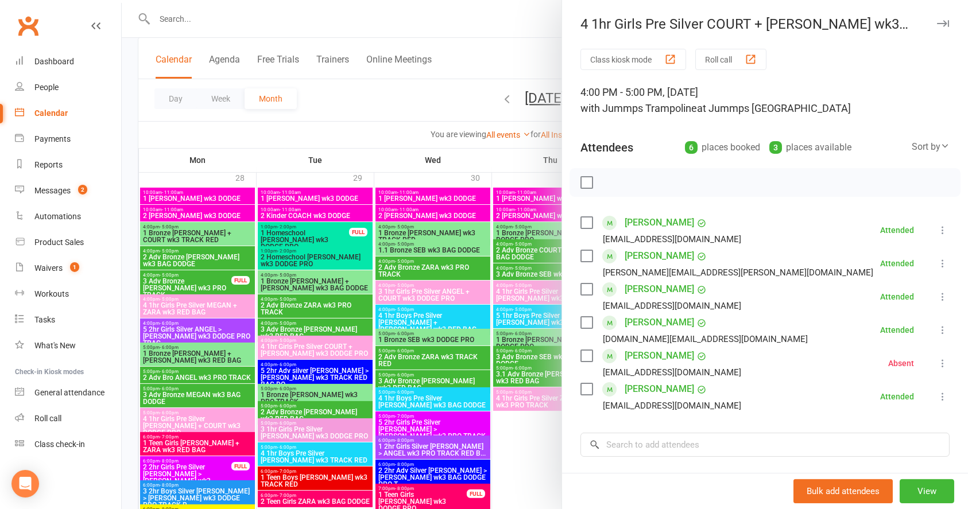
click at [405, 128] on div at bounding box center [545, 254] width 846 height 509
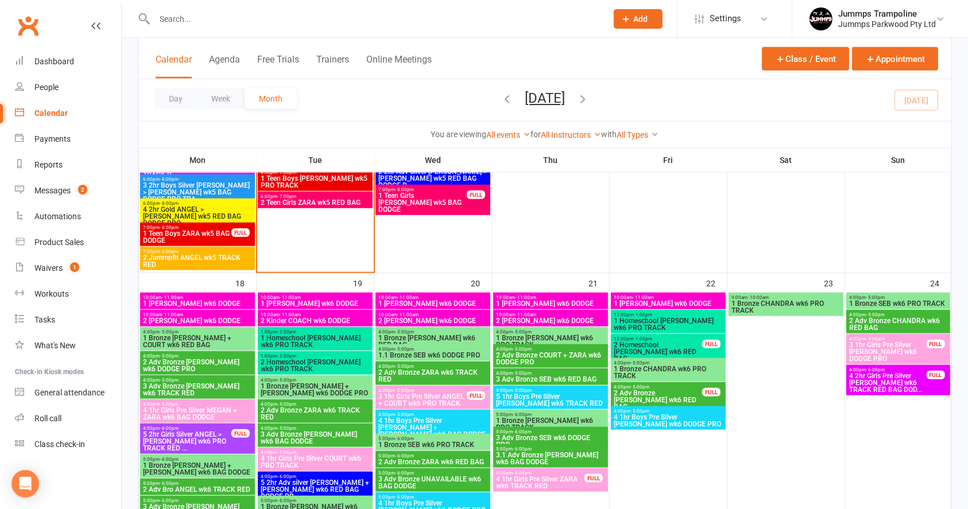
scroll to position [1300, 0]
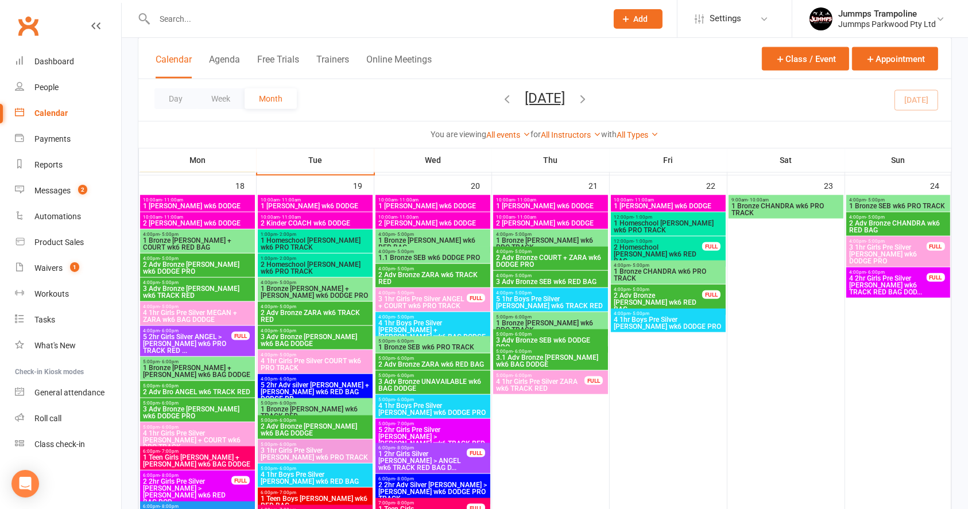
click at [320, 364] on span "4 1hr Girls Pre Silver COURT wk6 PRO TRACK" at bounding box center [315, 365] width 110 height 14
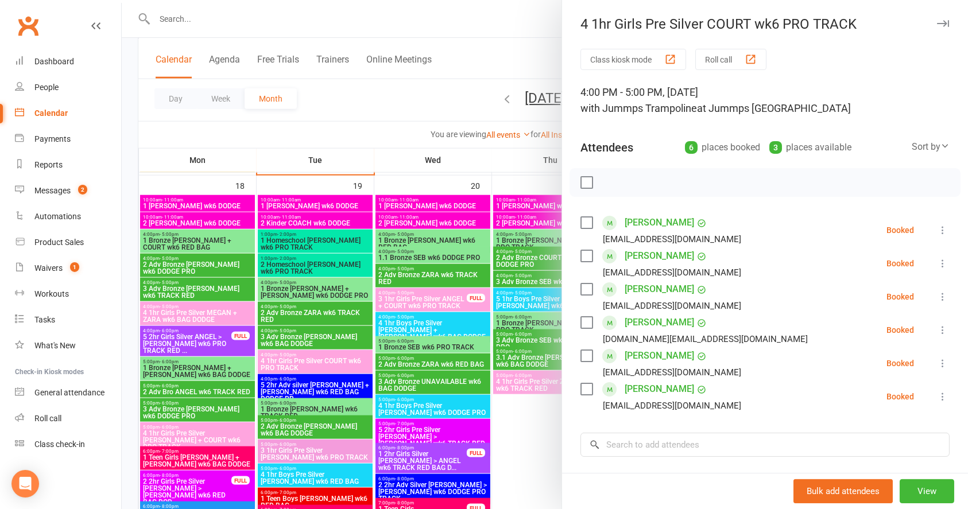
click at [413, 112] on div at bounding box center [545, 254] width 846 height 509
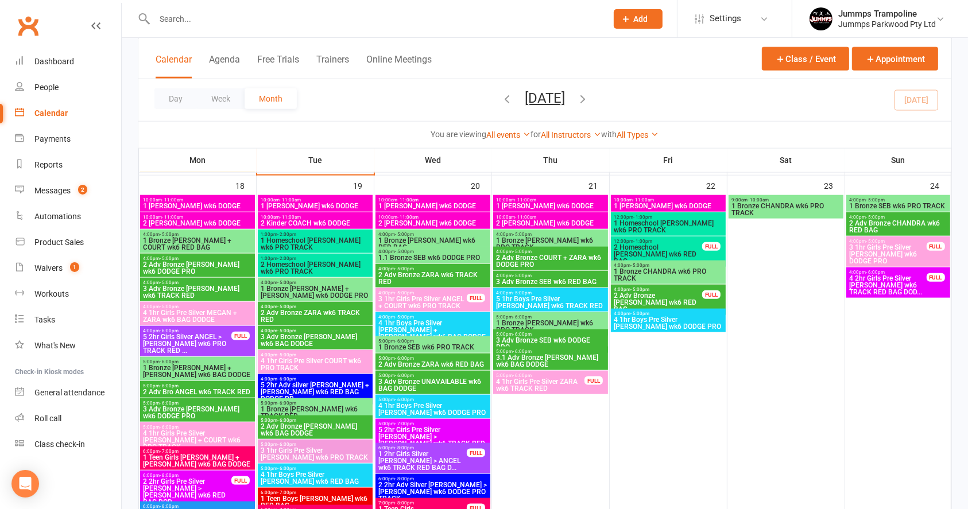
click at [296, 27] on div at bounding box center [368, 18] width 461 height 37
click at [298, 29] on div at bounding box center [368, 18] width 461 height 37
click at [308, 20] on input "text" at bounding box center [375, 19] width 448 height 16
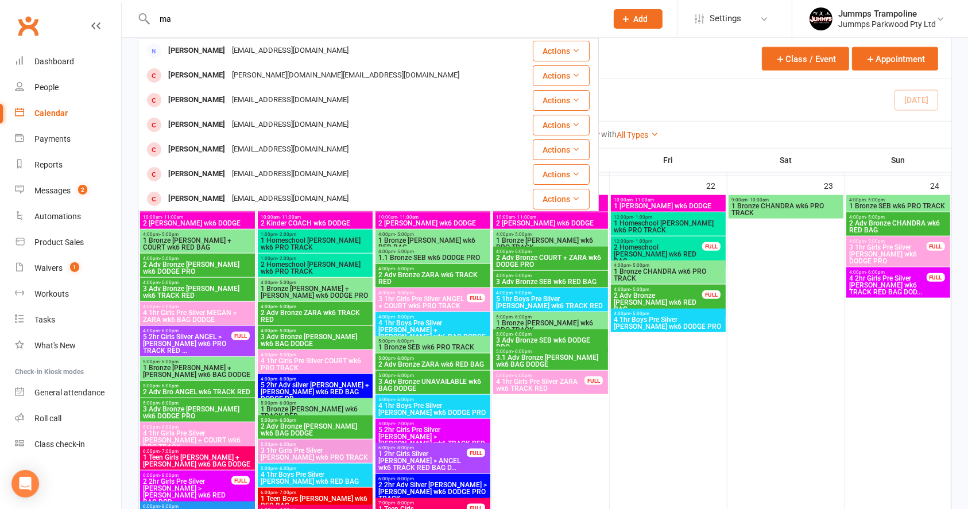
type input "m"
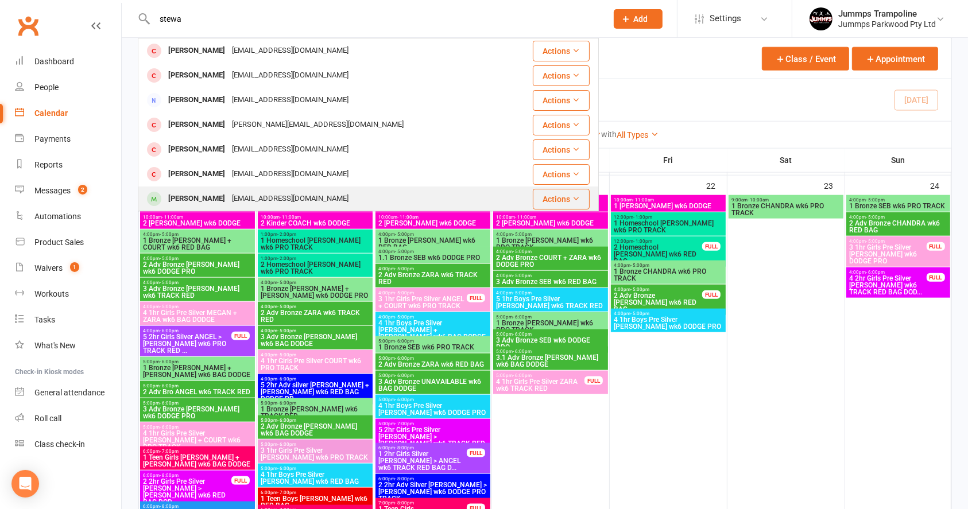
type input "stewa"
click at [228, 198] on div "[EMAIL_ADDRESS][DOMAIN_NAME]" at bounding box center [289, 199] width 123 height 17
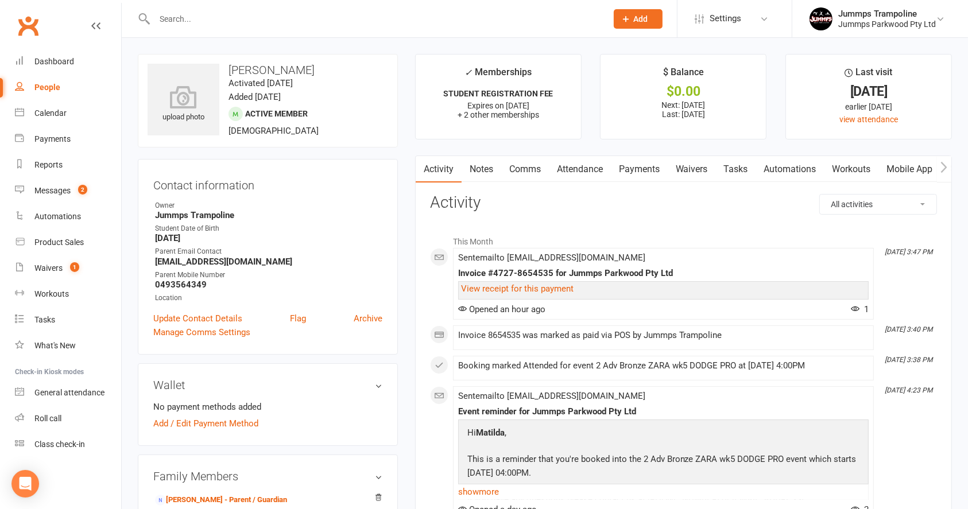
click at [638, 170] on link "Payments" at bounding box center [639, 169] width 57 height 26
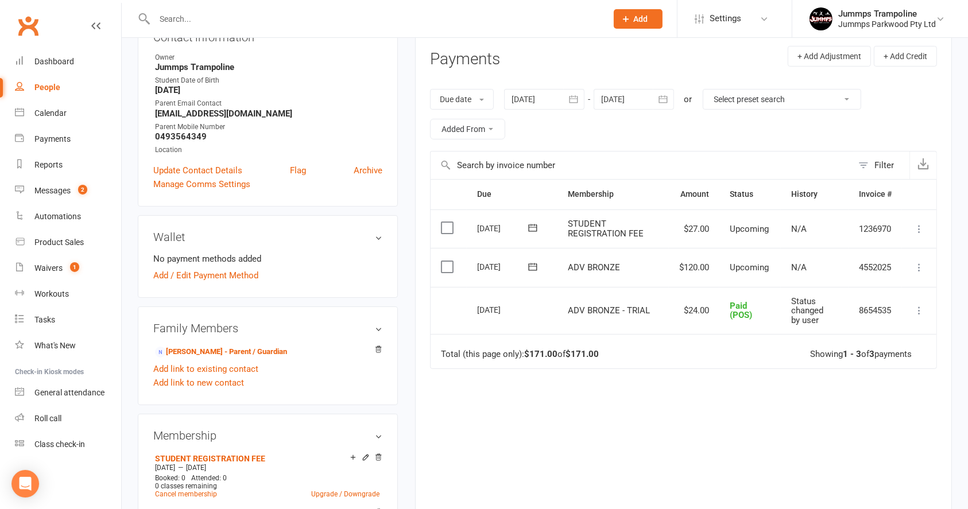
scroll to position [153, 0]
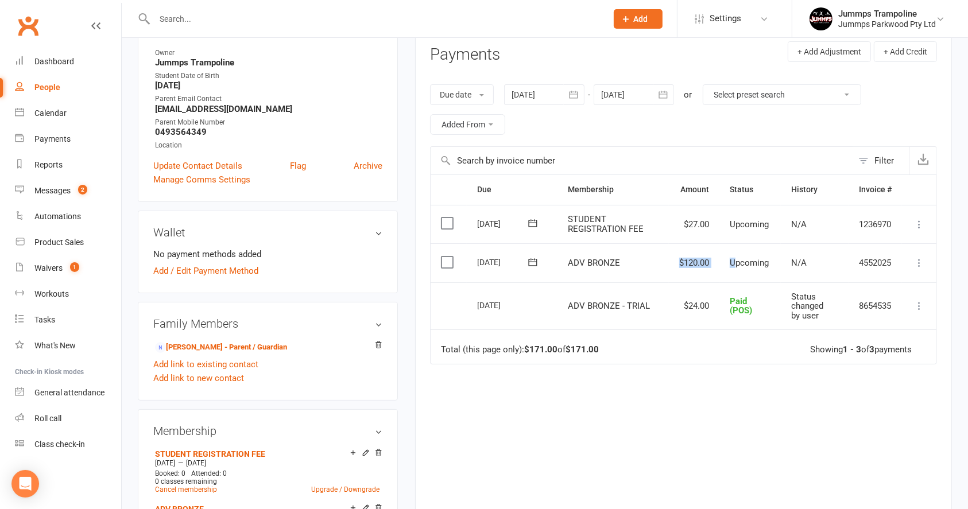
drag, startPoint x: 655, startPoint y: 257, endPoint x: 735, endPoint y: 270, distance: 80.8
click at [735, 270] on tr "Select this [DATE] [PERSON_NAME] ADV BRONZE $120.00 Upcoming N/A 4552025 [PERSO…" at bounding box center [683, 262] width 506 height 39
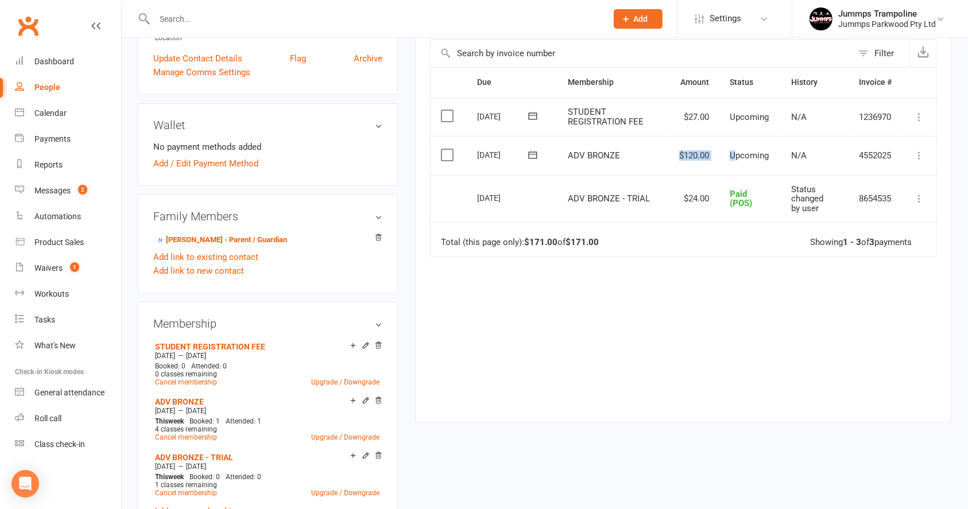
scroll to position [306, 0]
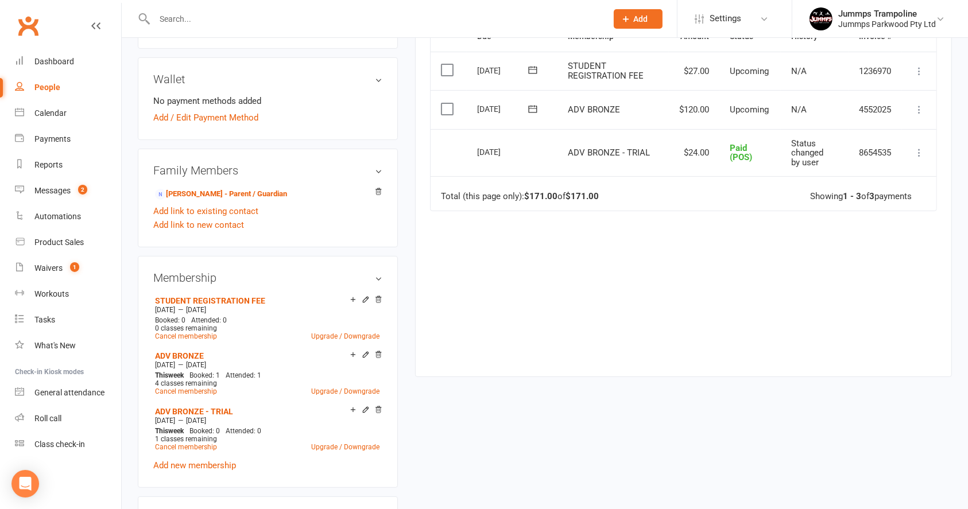
click at [220, 468] on div "STUDENT REGISTRATION FEE [DATE] — [DATE] Booked: 0 Attended: 0 0 classes remain…" at bounding box center [267, 383] width 229 height 180
click at [227, 461] on link "Add new membership" at bounding box center [194, 465] width 83 height 10
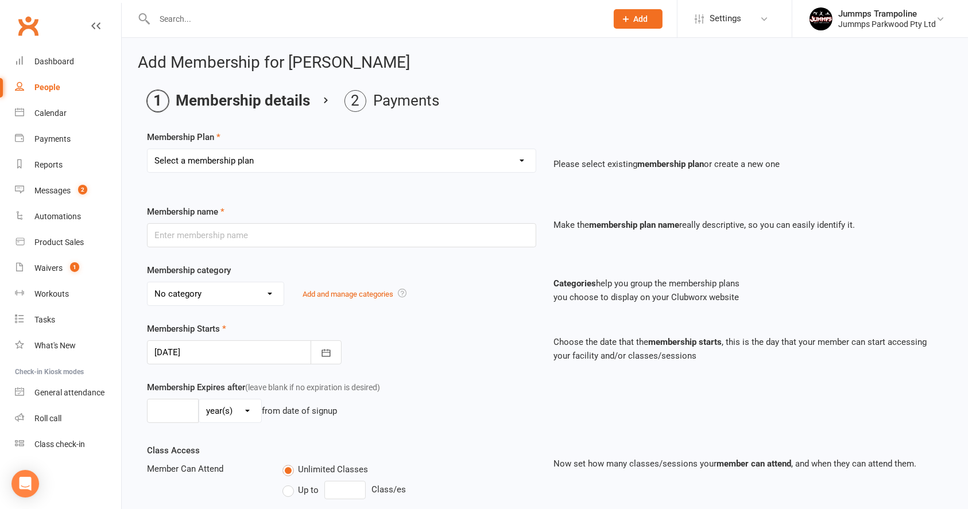
click at [321, 166] on select "Select a membership plan Create new Membership Plan Student Registration Fee - …" at bounding box center [341, 160] width 388 height 23
click at [267, 162] on select "Select a membership plan Create new Membership Plan Student Registration Fee - …" at bounding box center [341, 160] width 388 height 23
select select "6"
click at [147, 149] on select "Select a membership plan Create new Membership Plan Student Registration Fee - …" at bounding box center [341, 160] width 388 height 23
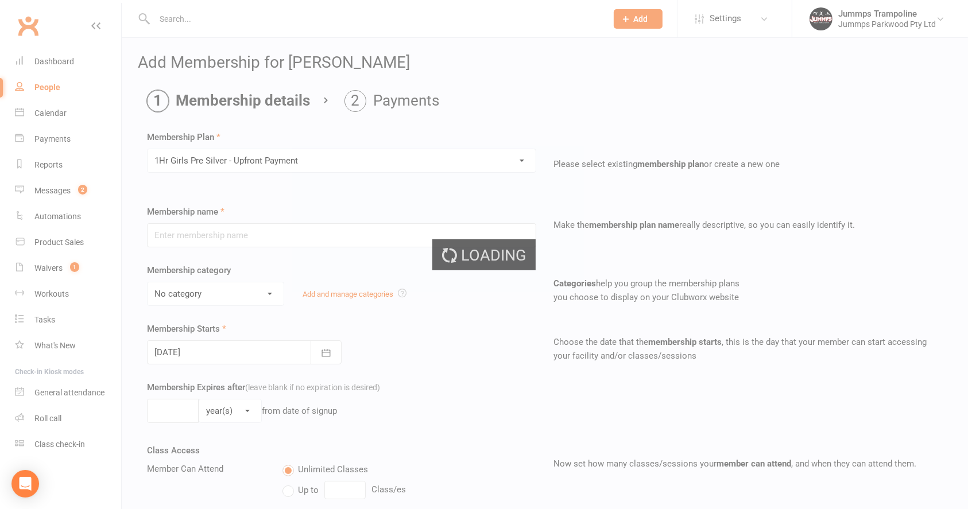
type input "1Hr Girls Pre Silver - Upfront Payment"
select select "9"
type input "10"
select select "1"
type input "10"
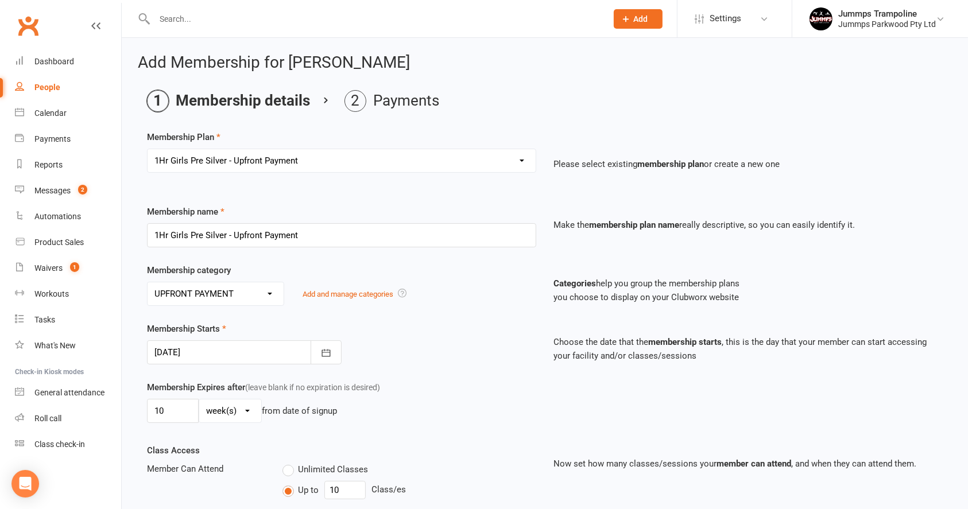
scroll to position [76, 0]
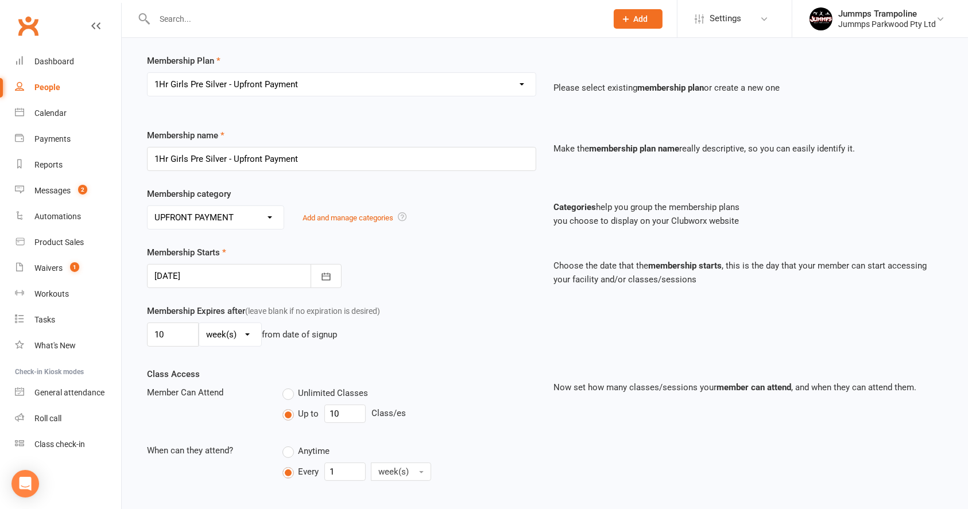
click at [301, 274] on div at bounding box center [244, 276] width 195 height 24
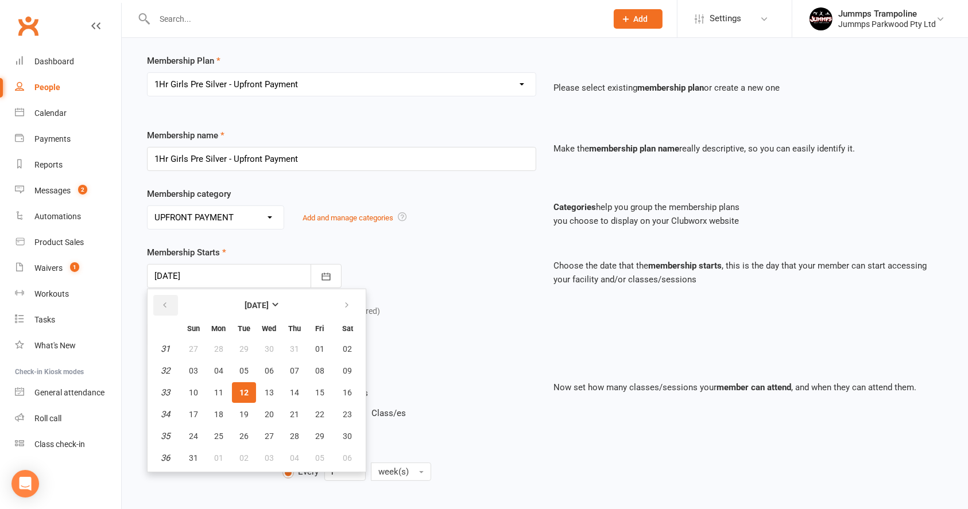
click at [170, 302] on button "button" at bounding box center [165, 305] width 25 height 21
click at [219, 394] on span "14" at bounding box center [218, 392] width 9 height 9
type input "[DATE]"
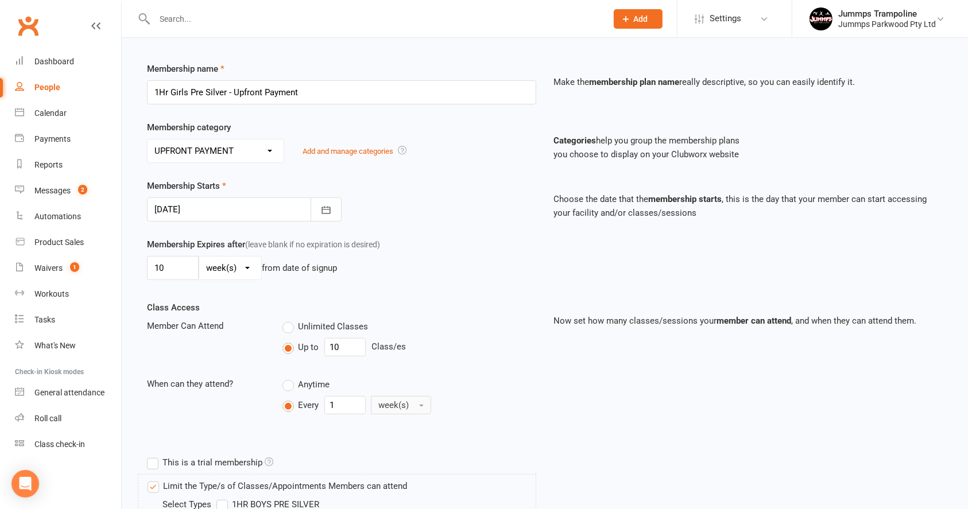
scroll to position [230, 0]
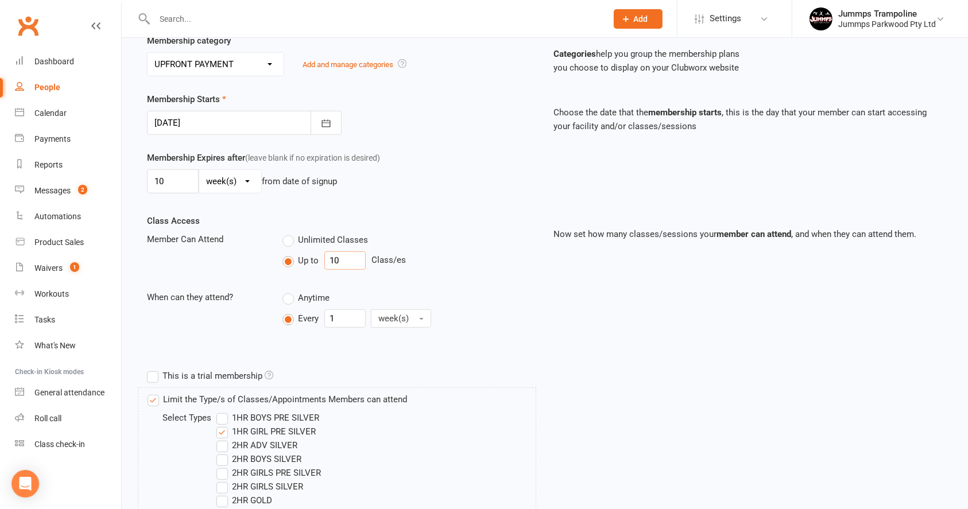
click at [349, 264] on input "10" at bounding box center [344, 260] width 41 height 18
type input "5"
click at [492, 265] on div "Up to 5 Class/es" at bounding box center [409, 260] width 254 height 18
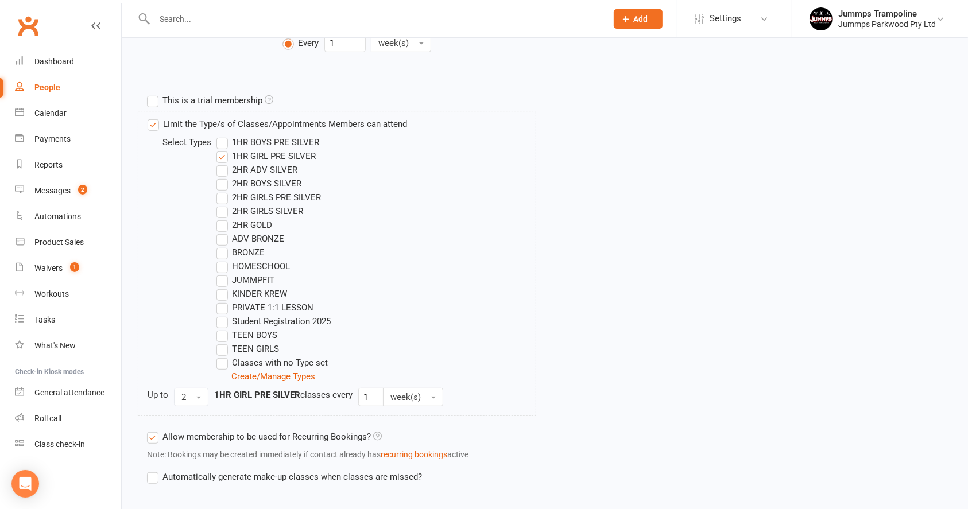
scroll to position [569, 0]
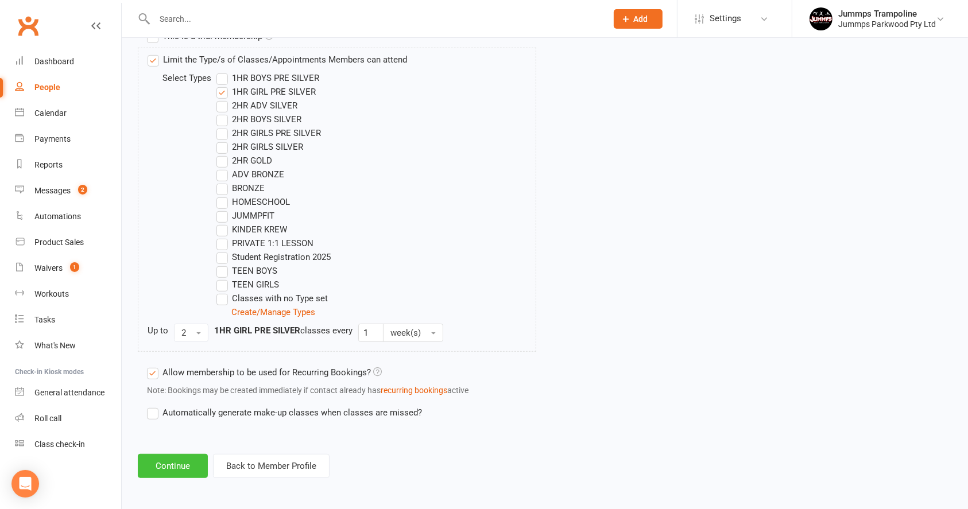
click at [177, 464] on button "Continue" at bounding box center [173, 466] width 70 height 24
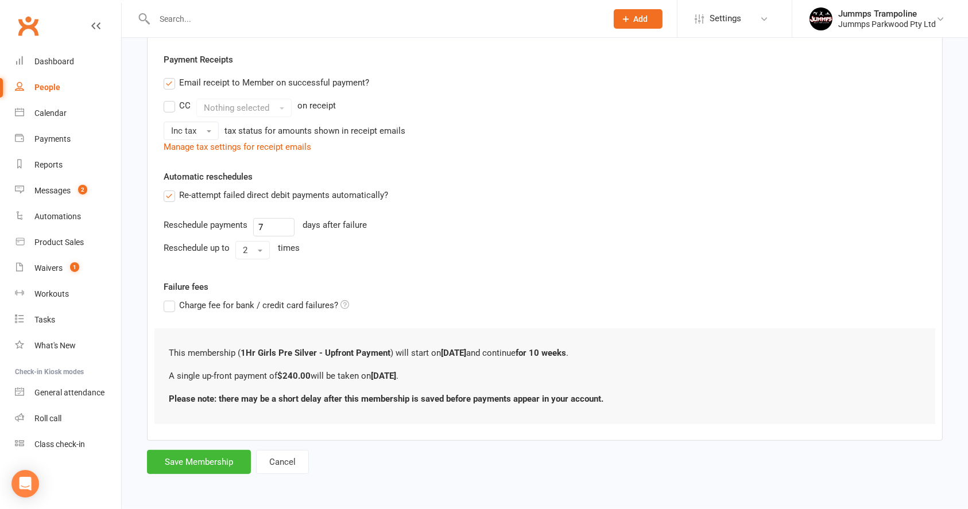
scroll to position [0, 0]
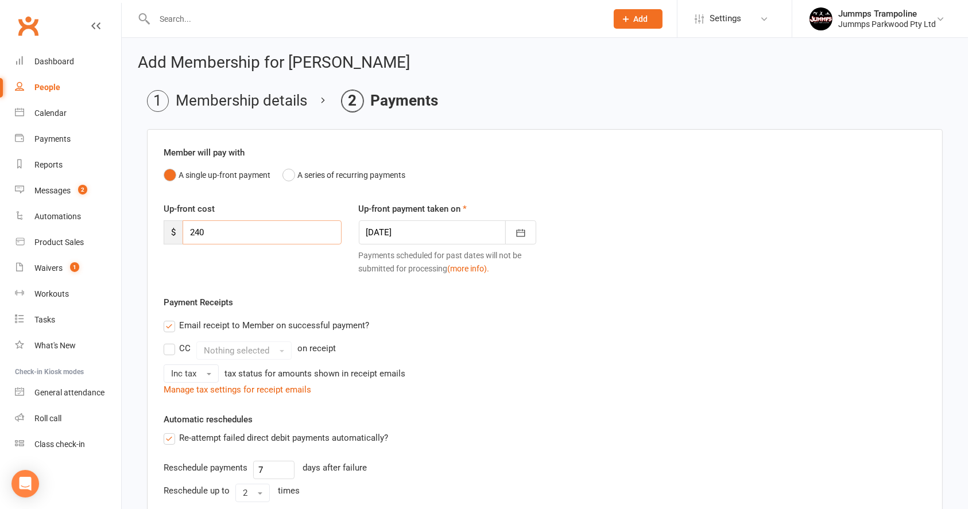
click at [253, 223] on input "240" at bounding box center [261, 232] width 159 height 24
type input "120"
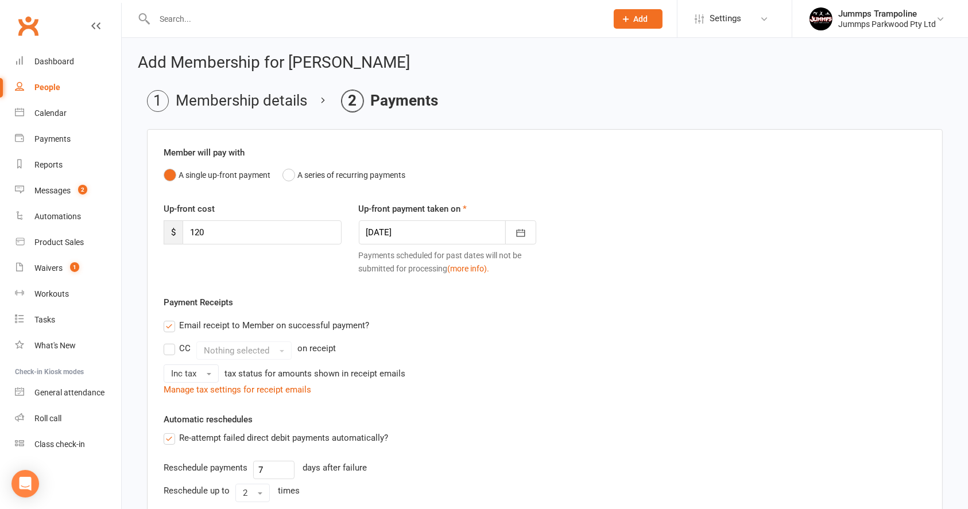
click at [698, 296] on div "Payment Receipts Email receipt to Member on successful payment? CC Nothing sele…" at bounding box center [545, 346] width 762 height 101
click at [523, 227] on icon "button" at bounding box center [520, 232] width 11 height 11
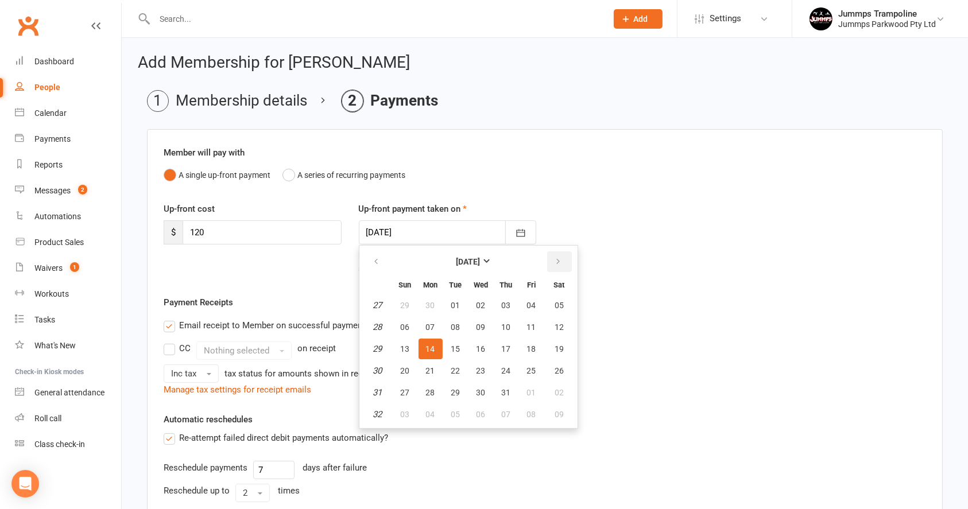
click at [560, 262] on button "button" at bounding box center [559, 261] width 25 height 21
click at [461, 374] on button "19" at bounding box center [456, 370] width 24 height 21
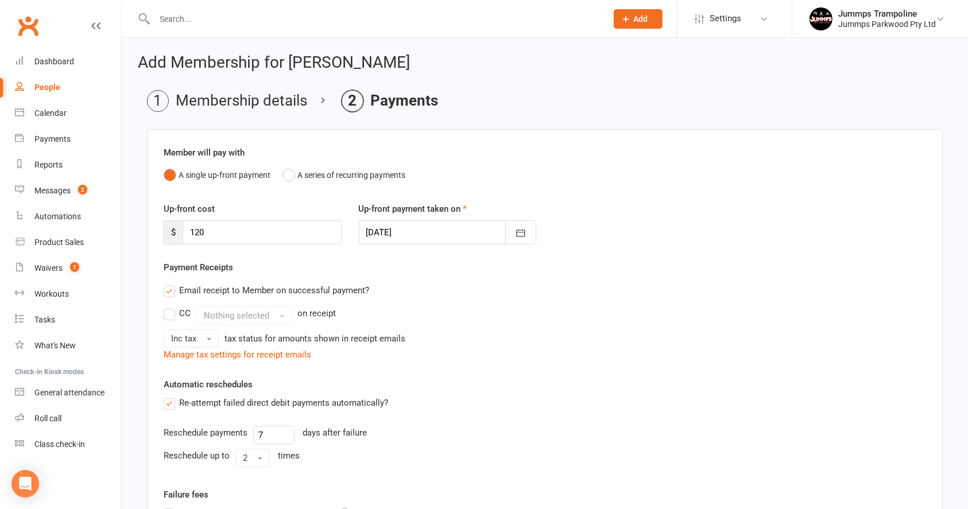
type input "[DATE]"
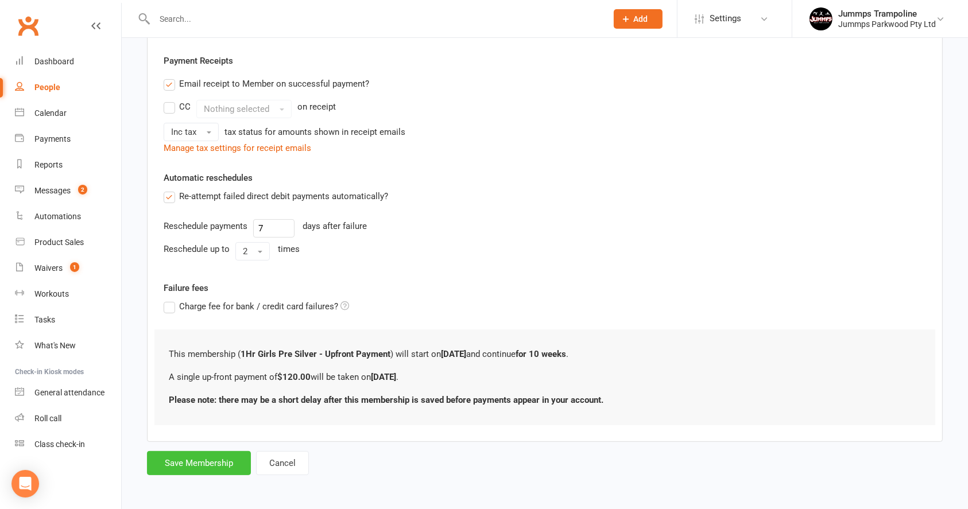
click at [209, 461] on button "Save Membership" at bounding box center [199, 463] width 104 height 24
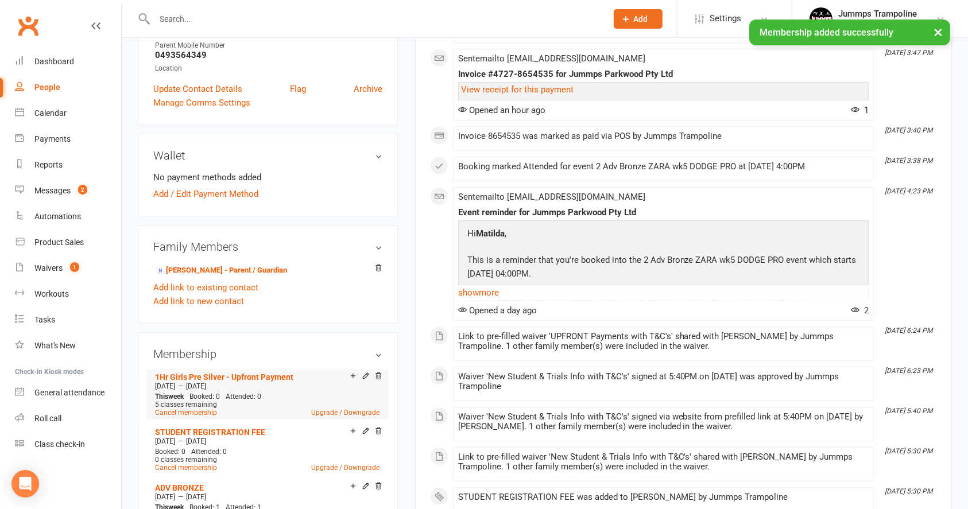
scroll to position [382, 0]
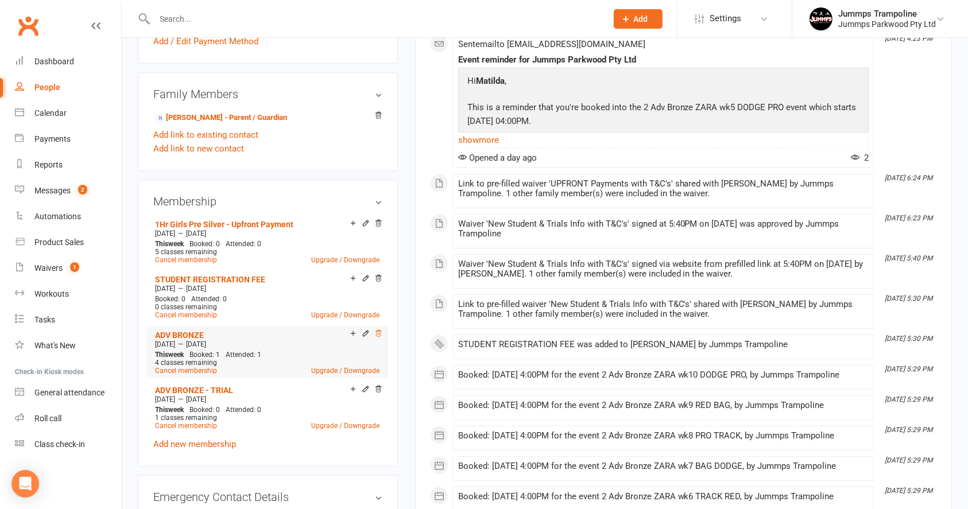
click at [376, 333] on icon at bounding box center [378, 333] width 8 height 8
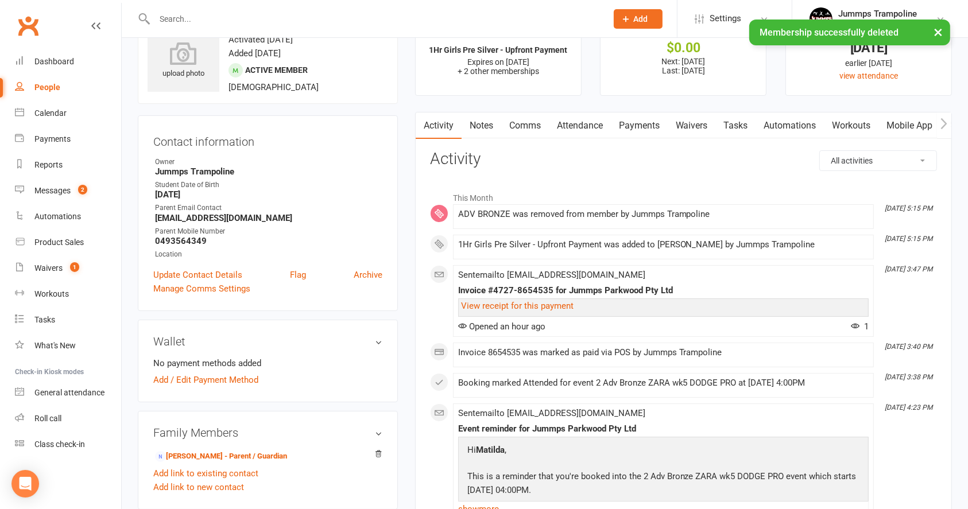
scroll to position [0, 0]
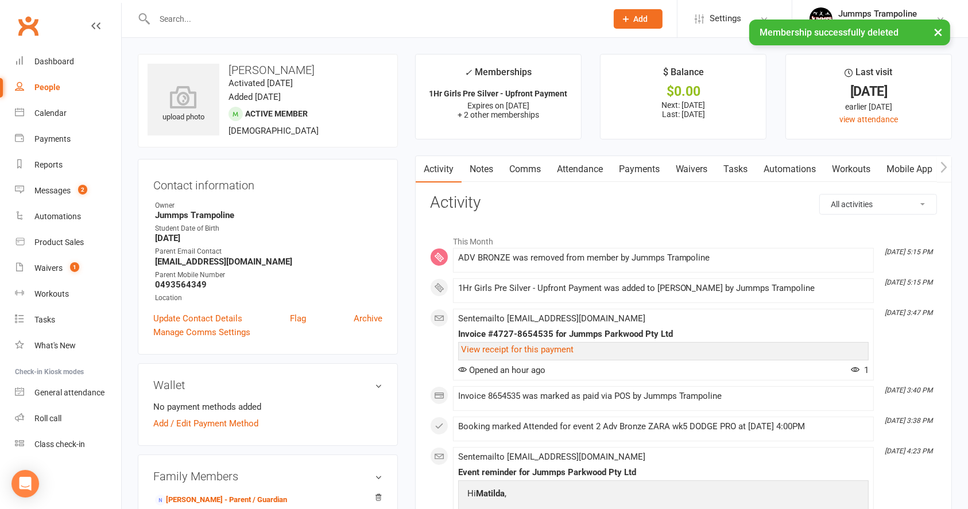
click at [590, 168] on link "Attendance" at bounding box center [580, 169] width 62 height 26
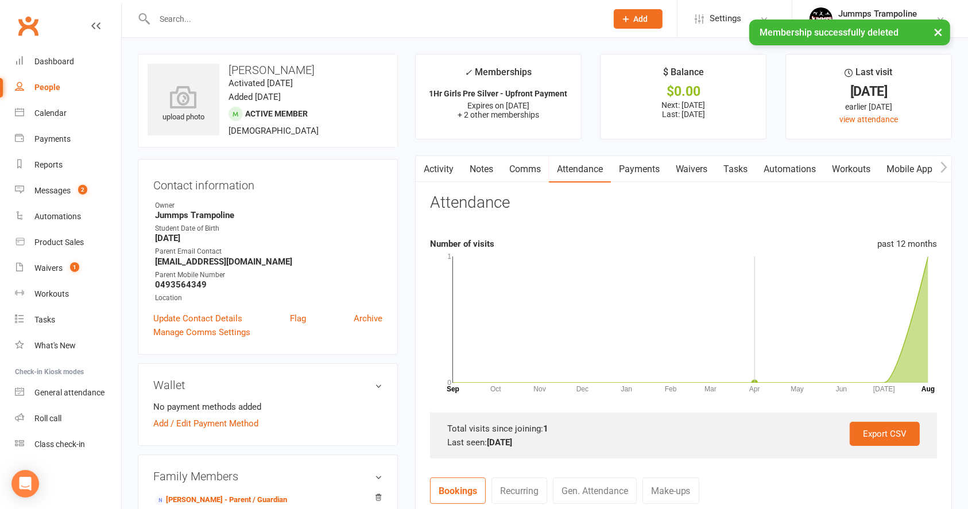
scroll to position [459, 0]
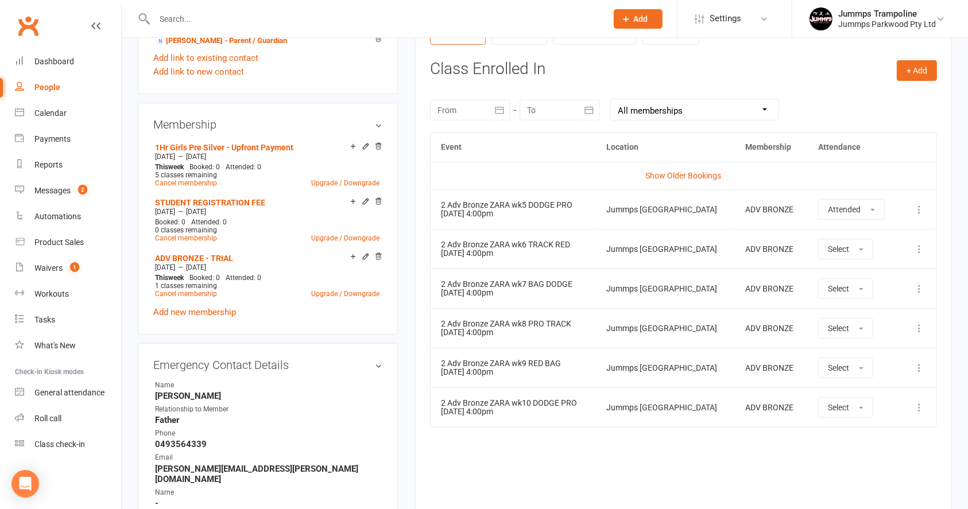
click at [917, 243] on icon at bounding box center [918, 248] width 11 height 11
click at [876, 319] on link "Remove booking" at bounding box center [868, 317] width 114 height 23
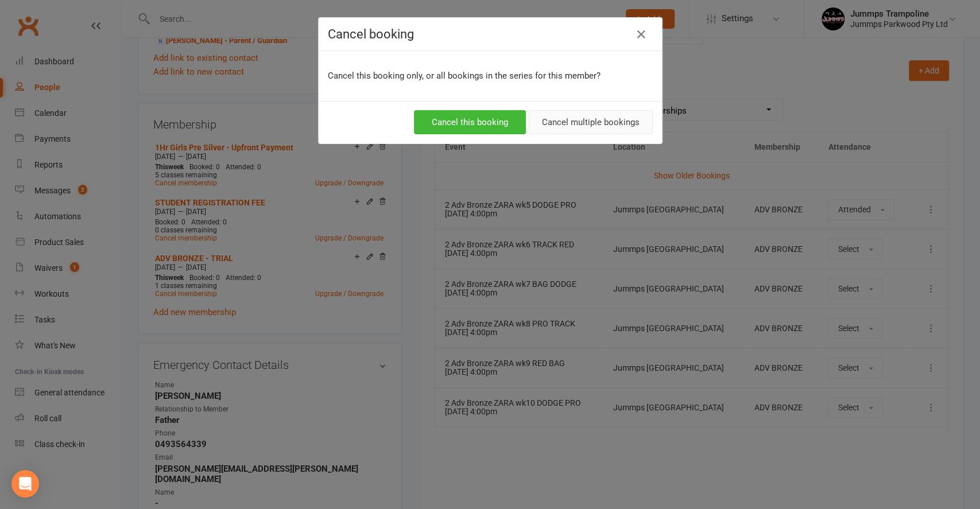
click at [581, 111] on button "Cancel multiple bookings" at bounding box center [591, 122] width 124 height 24
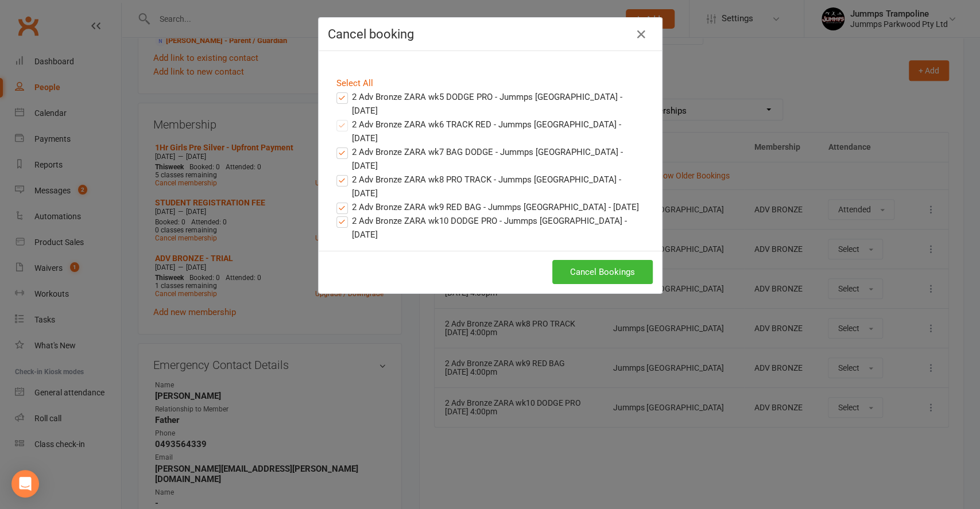
click at [336, 100] on label "2 Adv Bronze ZARA wk5 DODGE PRO - Jummps [GEOGRAPHIC_DATA] - [DATE]" at bounding box center [490, 104] width 308 height 28
click at [335, 90] on input "2 Adv Bronze ZARA wk5 DODGE PRO - Jummps [GEOGRAPHIC_DATA] - [DATE]" at bounding box center [331, 90] width 7 height 0
click at [615, 280] on button "Cancel Bookings" at bounding box center [602, 272] width 100 height 24
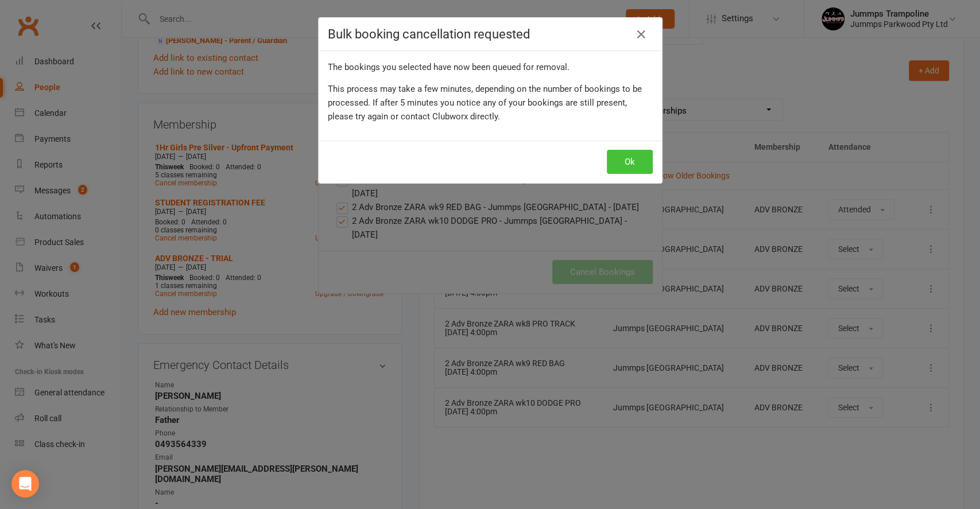
click at [627, 160] on button "Ok" at bounding box center [630, 162] width 46 height 24
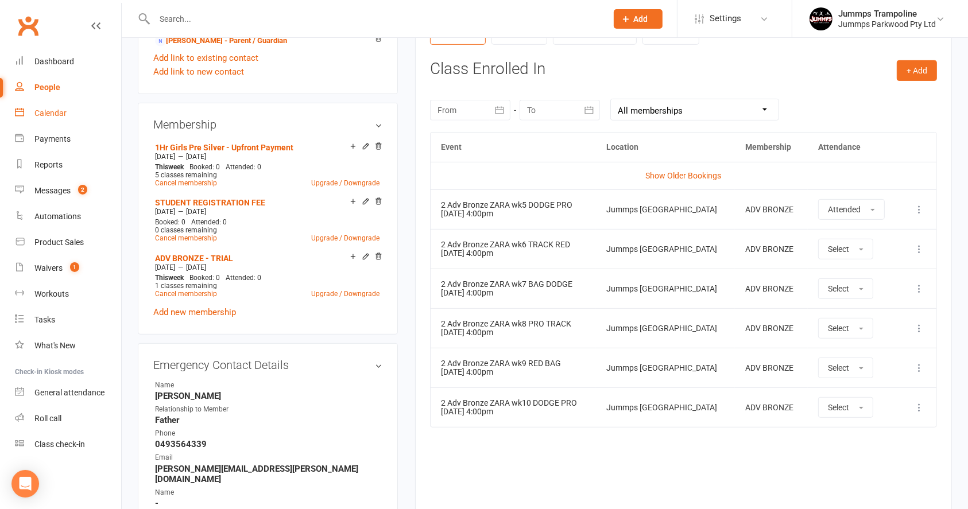
click at [55, 119] on link "Calendar" at bounding box center [68, 113] width 106 height 26
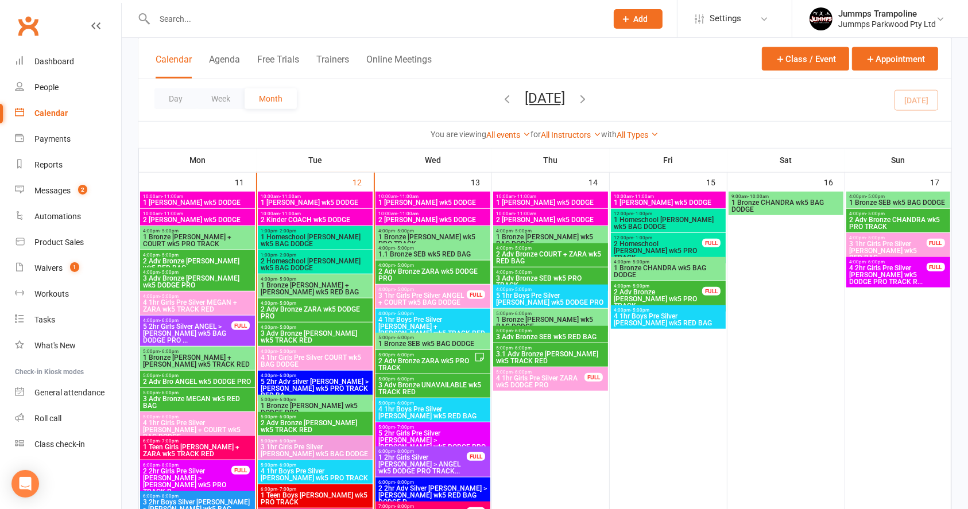
scroll to position [918, 0]
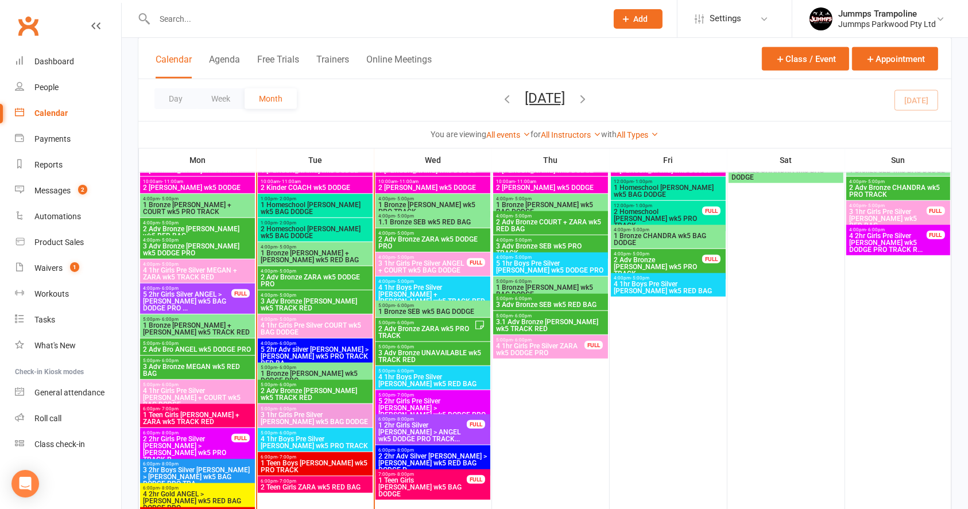
click at [341, 330] on span "4 1hr Girls Pre Silver COURT wk5 BAG DODGE" at bounding box center [315, 329] width 110 height 14
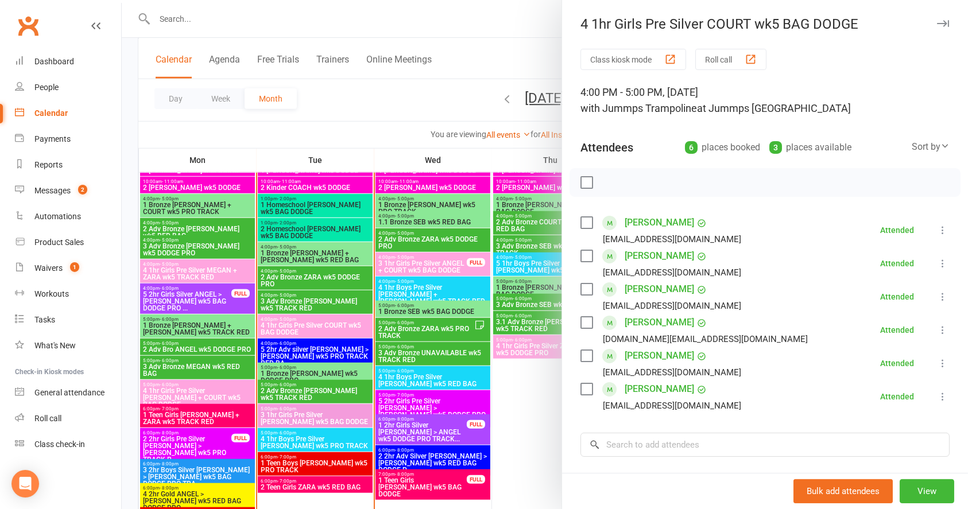
click at [329, 104] on div at bounding box center [545, 254] width 846 height 509
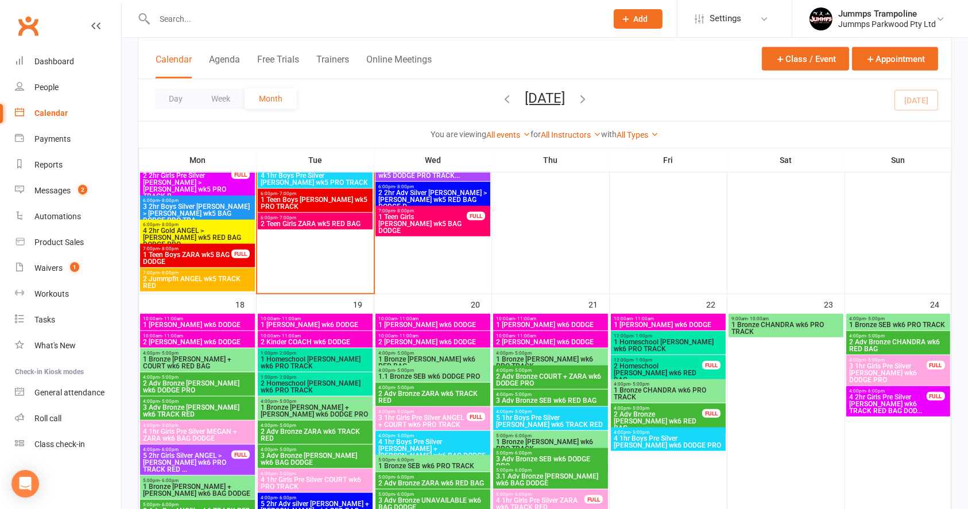
scroll to position [1224, 0]
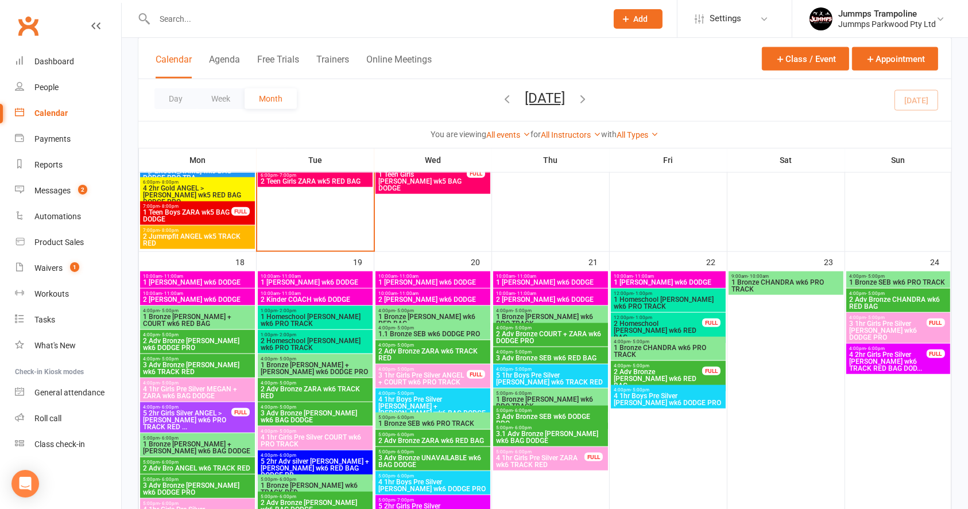
click at [321, 438] on span "4 1hr Girls Pre Silver COURT wk6 PRO TRACK" at bounding box center [315, 441] width 110 height 14
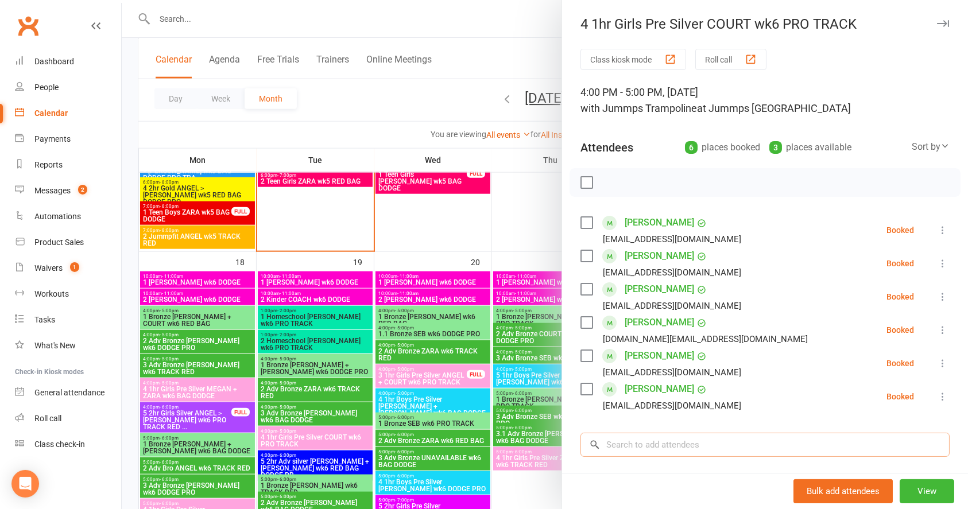
click at [650, 438] on input "search" at bounding box center [764, 445] width 369 height 24
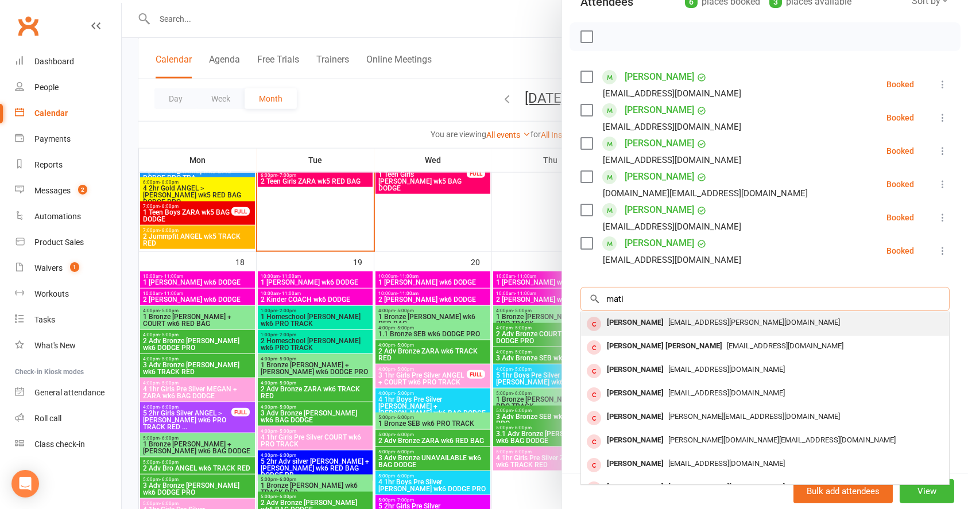
scroll to position [63, 0]
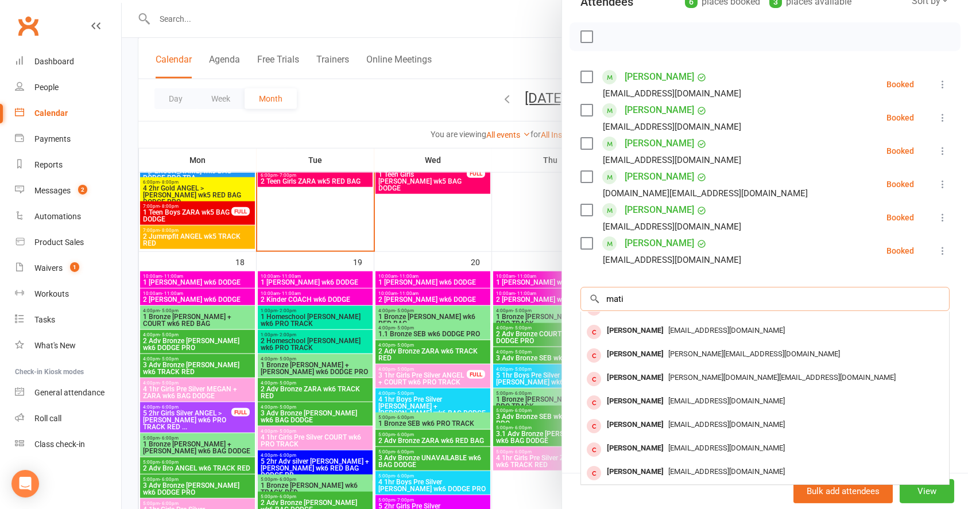
drag, startPoint x: 638, startPoint y: 292, endPoint x: 637, endPoint y: 298, distance: 5.8
click at [638, 293] on input "mati" at bounding box center [764, 299] width 369 height 24
click at [637, 298] on input "mati" at bounding box center [764, 299] width 369 height 24
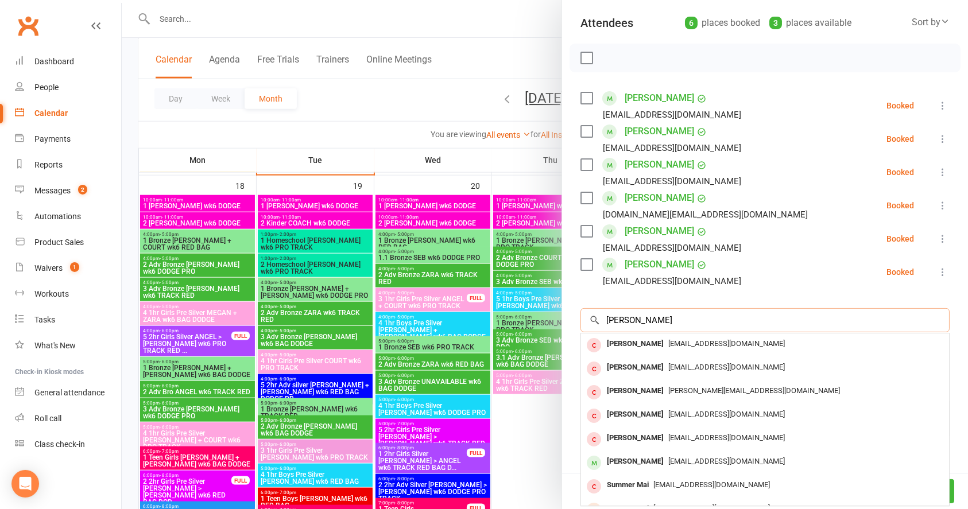
scroll to position [146, 0]
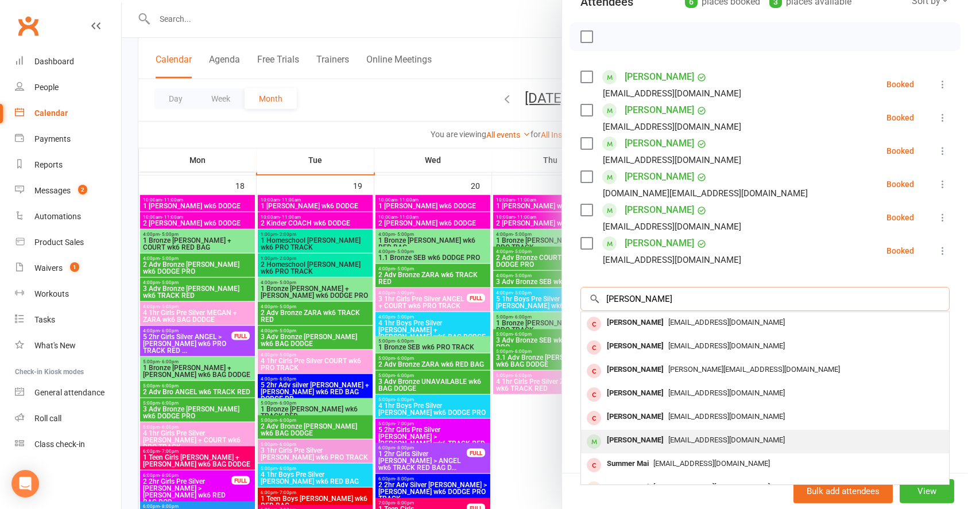
type input "[PERSON_NAME]"
click at [698, 442] on span "[EMAIL_ADDRESS][DOMAIN_NAME]" at bounding box center [726, 440] width 116 height 9
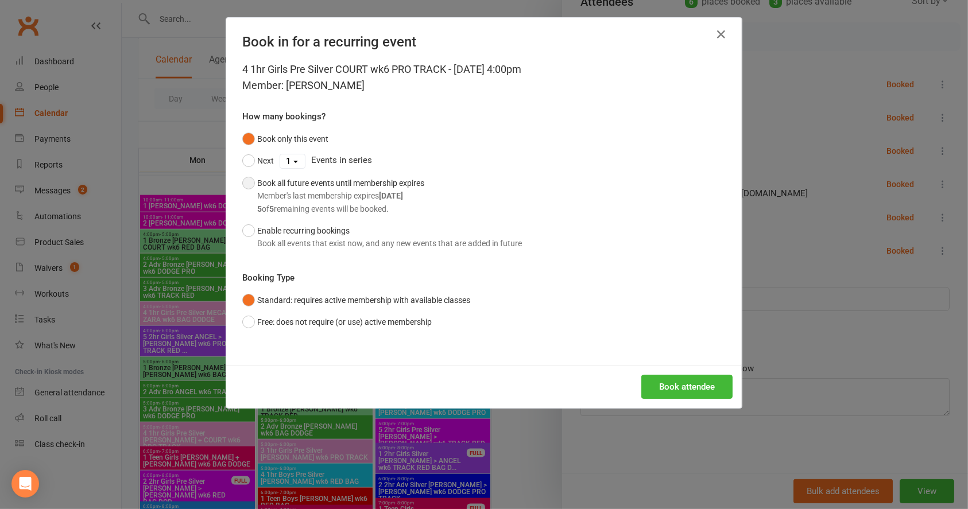
click at [270, 186] on div "Book all future events until membership expires Member's last membership expire…" at bounding box center [340, 196] width 167 height 38
click at [675, 379] on button "Book attendee" at bounding box center [686, 387] width 91 height 24
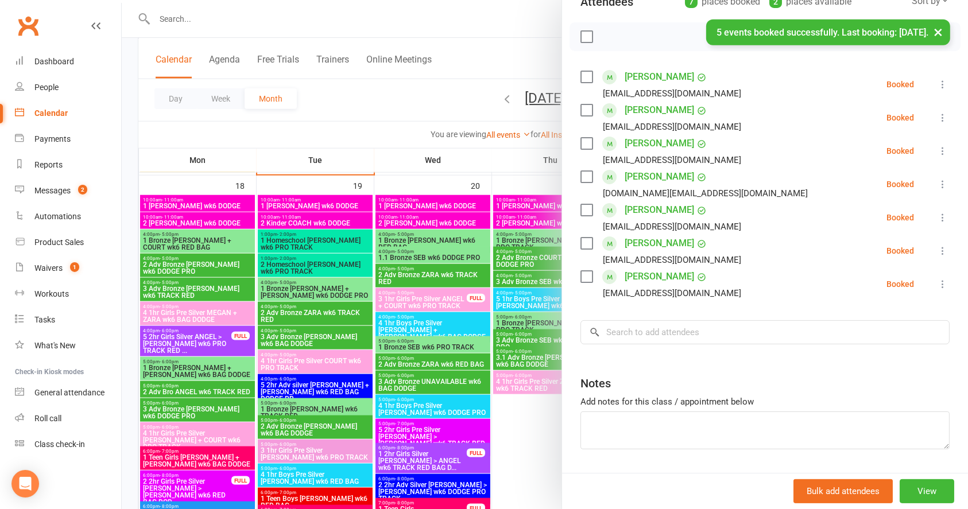
click at [349, 111] on div at bounding box center [545, 254] width 846 height 509
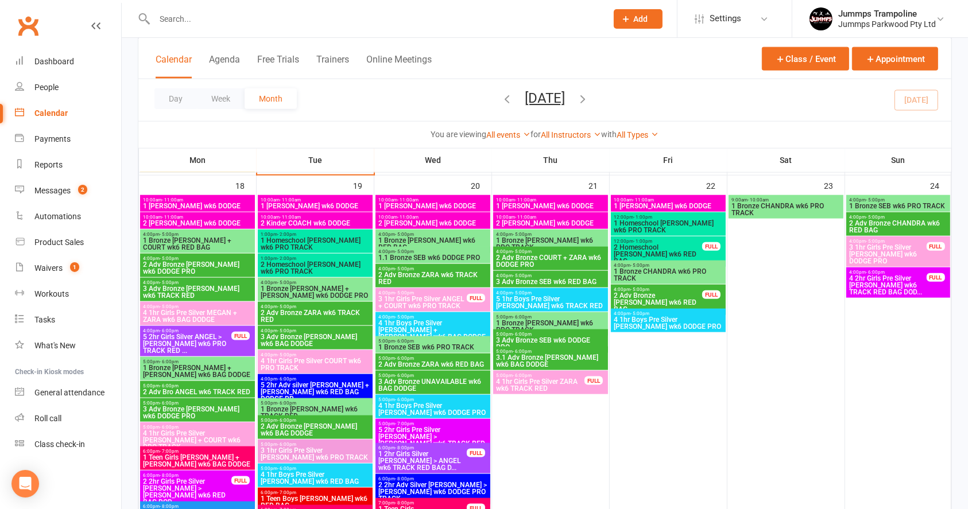
click at [293, 15] on input "text" at bounding box center [375, 19] width 448 height 16
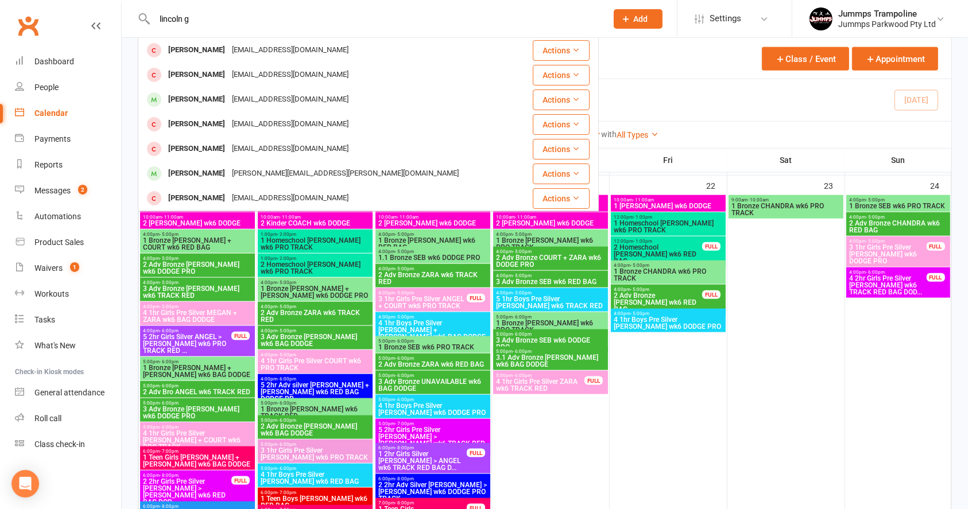
scroll to position [153, 0]
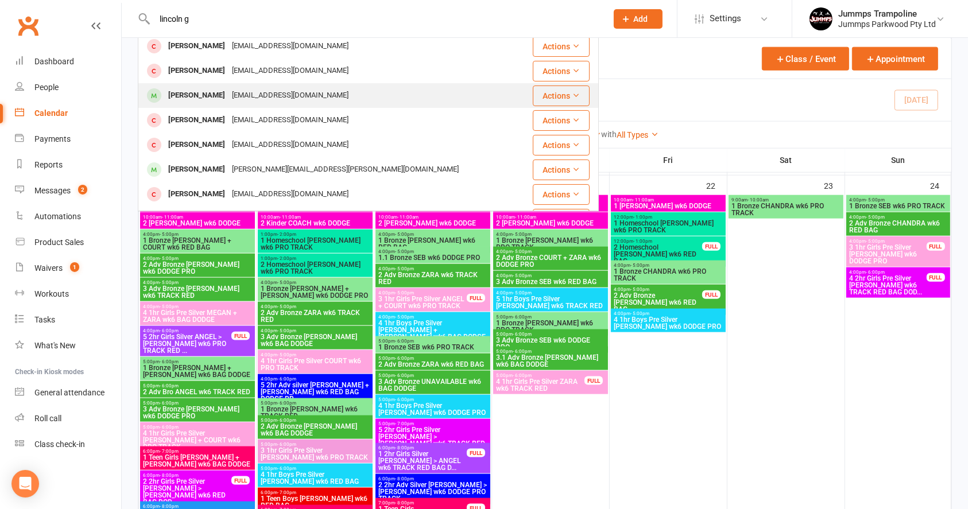
type input "lincoln g"
click at [278, 98] on div "[EMAIL_ADDRESS][DOMAIN_NAME]" at bounding box center [289, 95] width 123 height 17
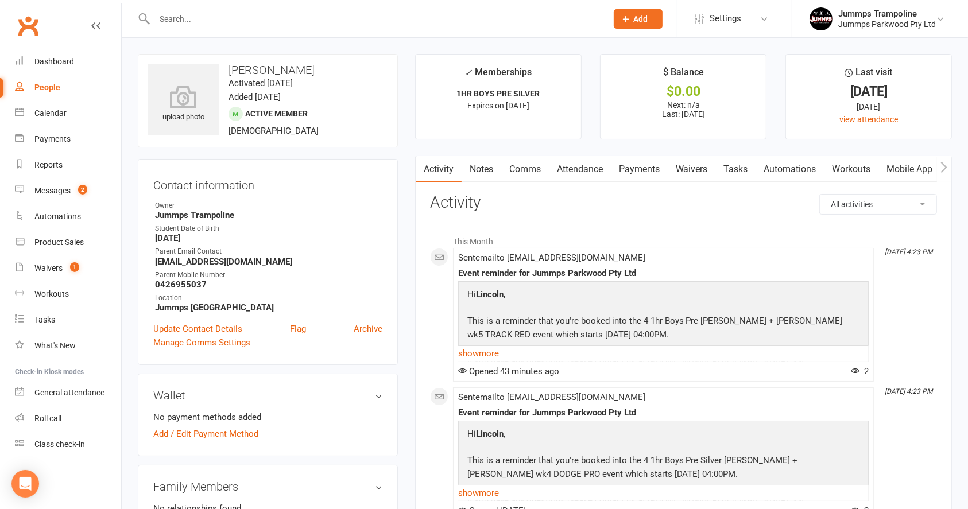
click at [588, 176] on link "Attendance" at bounding box center [580, 169] width 62 height 26
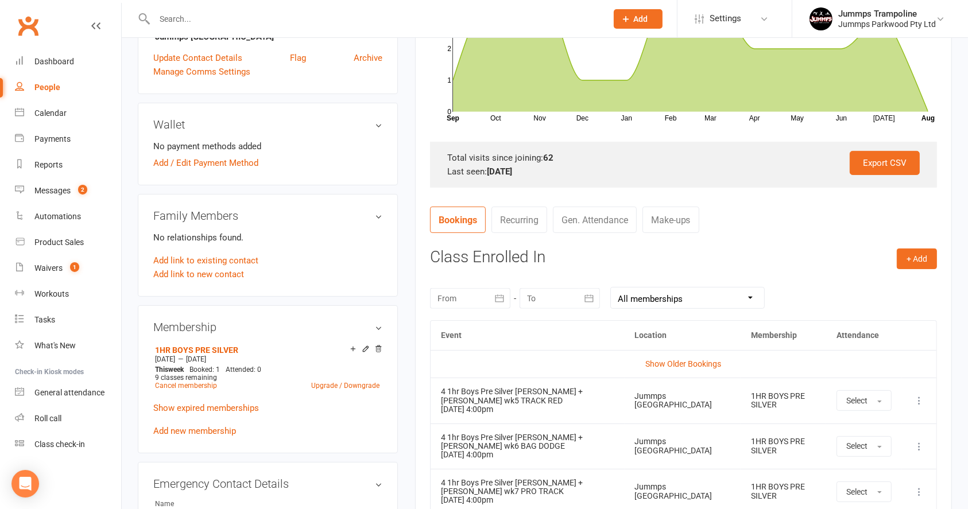
scroll to position [459, 0]
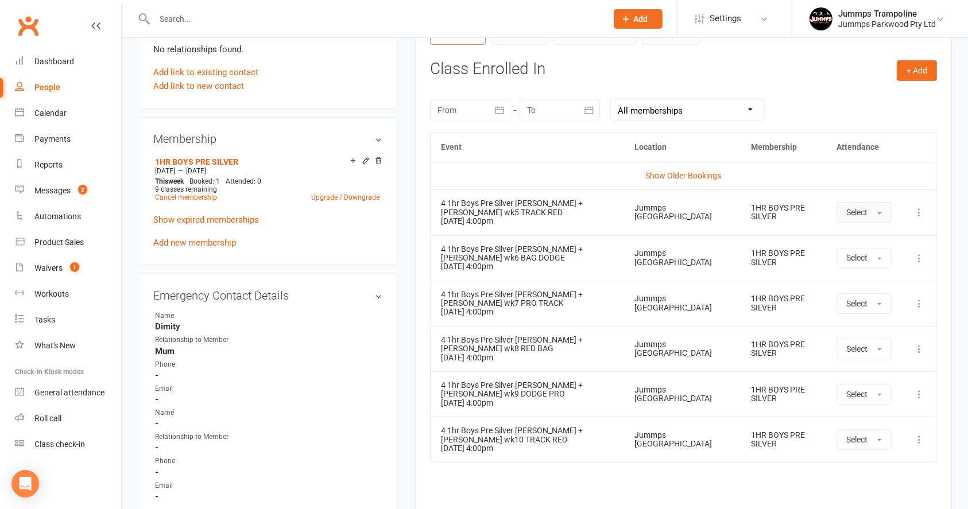
click at [869, 213] on button "Select" at bounding box center [863, 212] width 55 height 21
click at [853, 262] on span "Absent" at bounding box center [859, 261] width 27 height 10
